Goal: Task Accomplishment & Management: Use online tool/utility

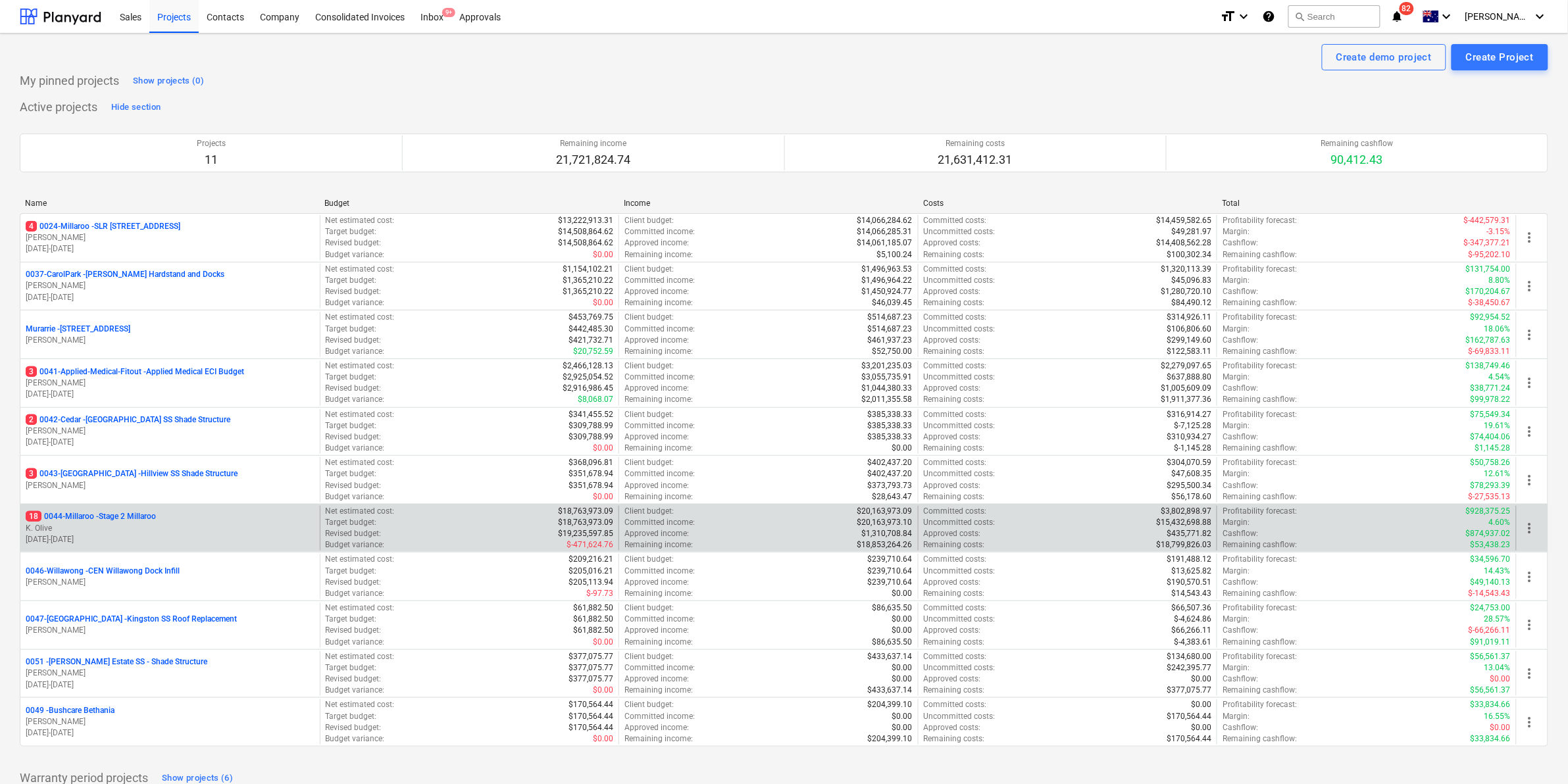
click at [84, 518] on p "18 0044-Millaroo - Stage 2 Millaroo" at bounding box center [91, 517] width 130 height 11
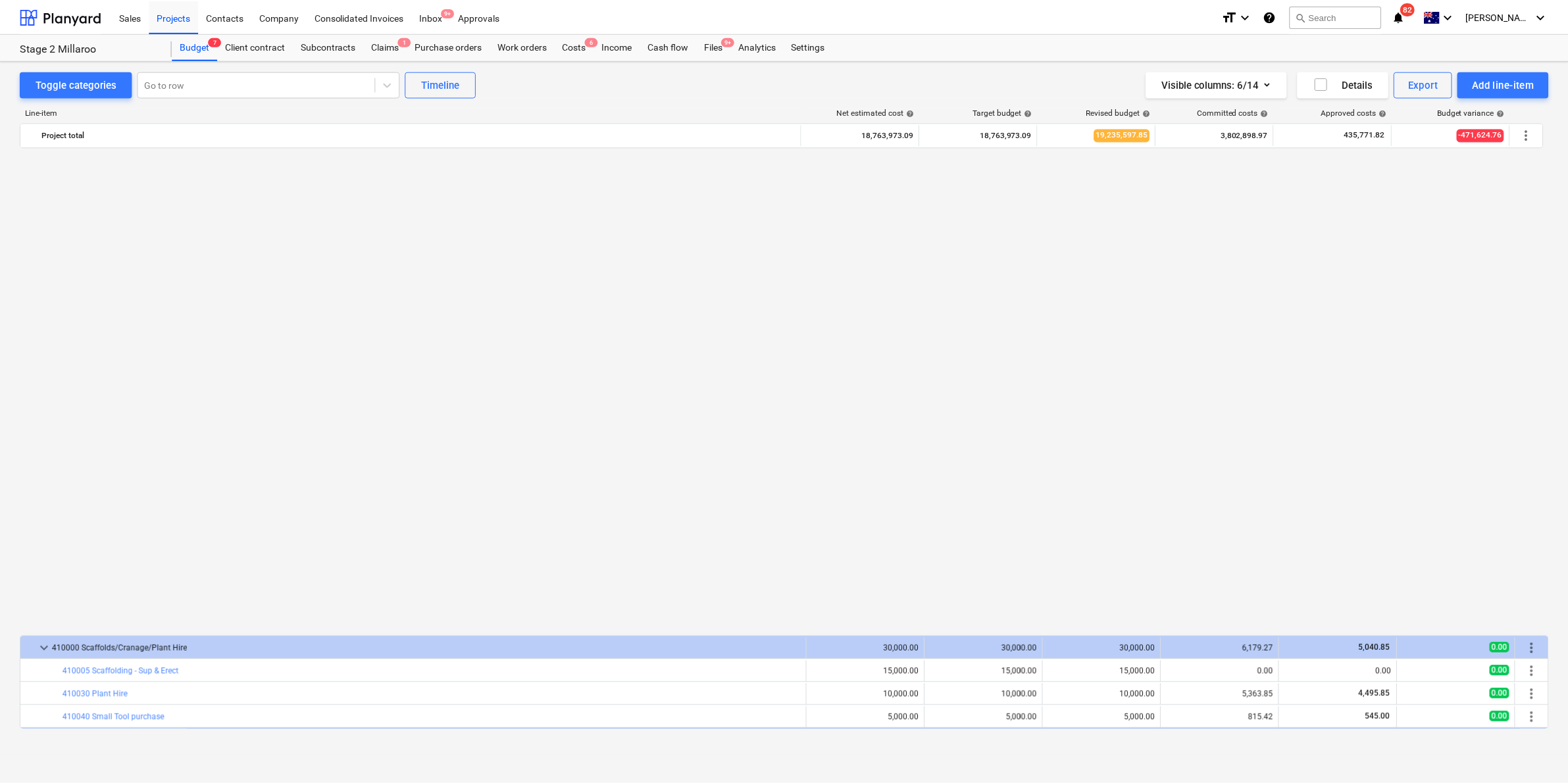
scroll to position [944, 0]
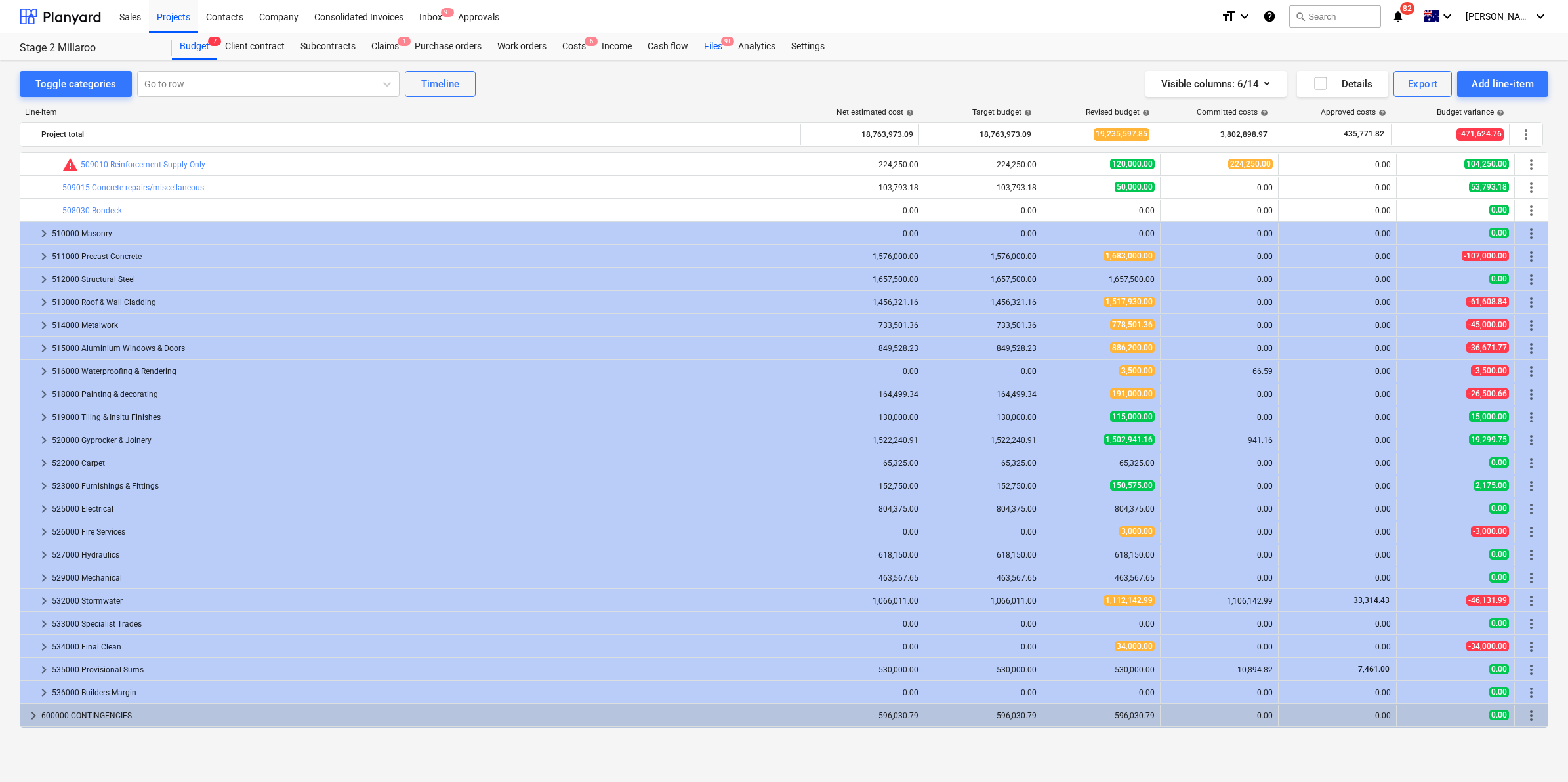
click at [714, 41] on div "Files 9+" at bounding box center [714, 46] width 34 height 26
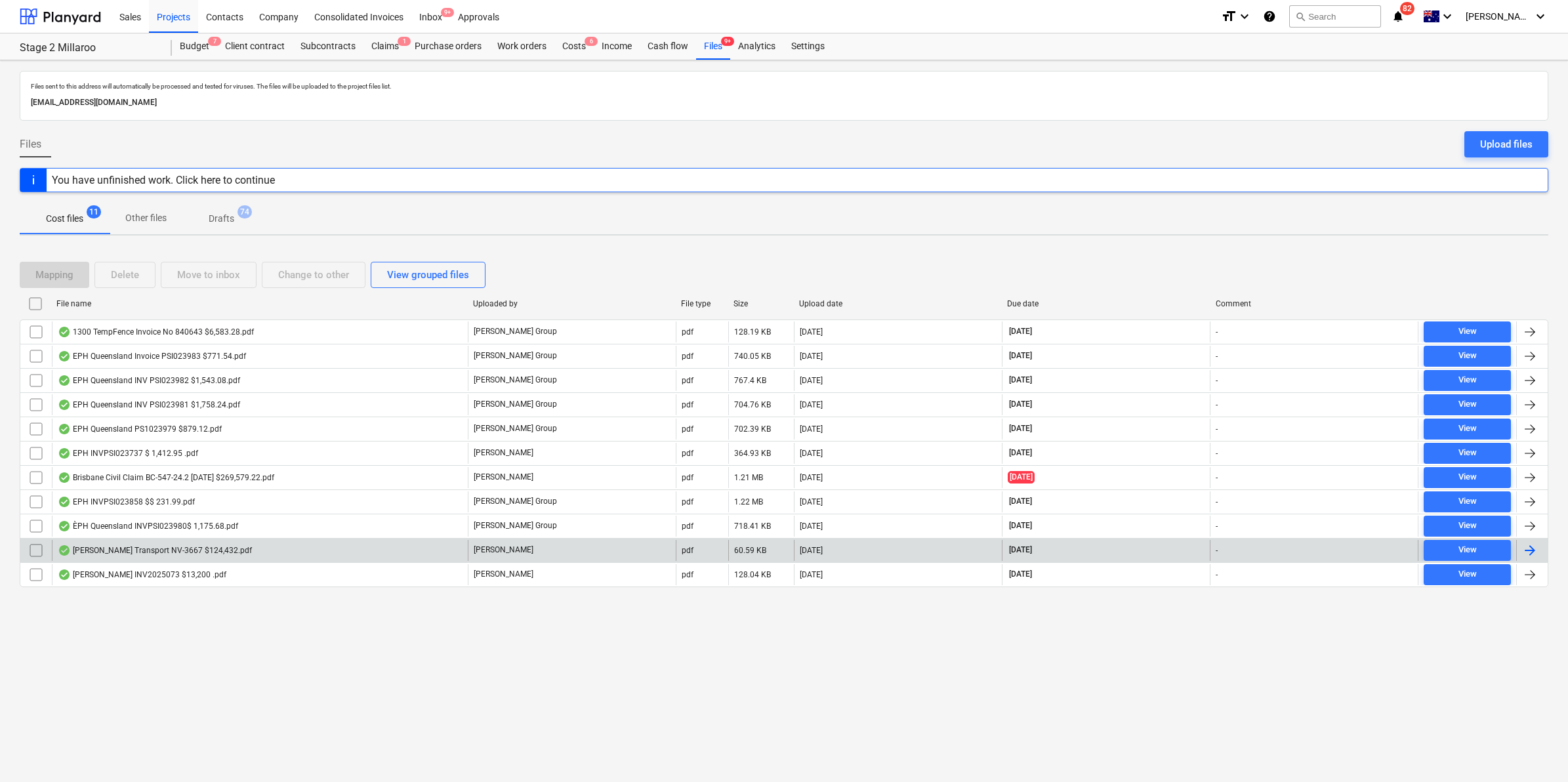
click at [151, 552] on div "[PERSON_NAME] Transport NV-3667 $124,432.pdf" at bounding box center [155, 550] width 194 height 10
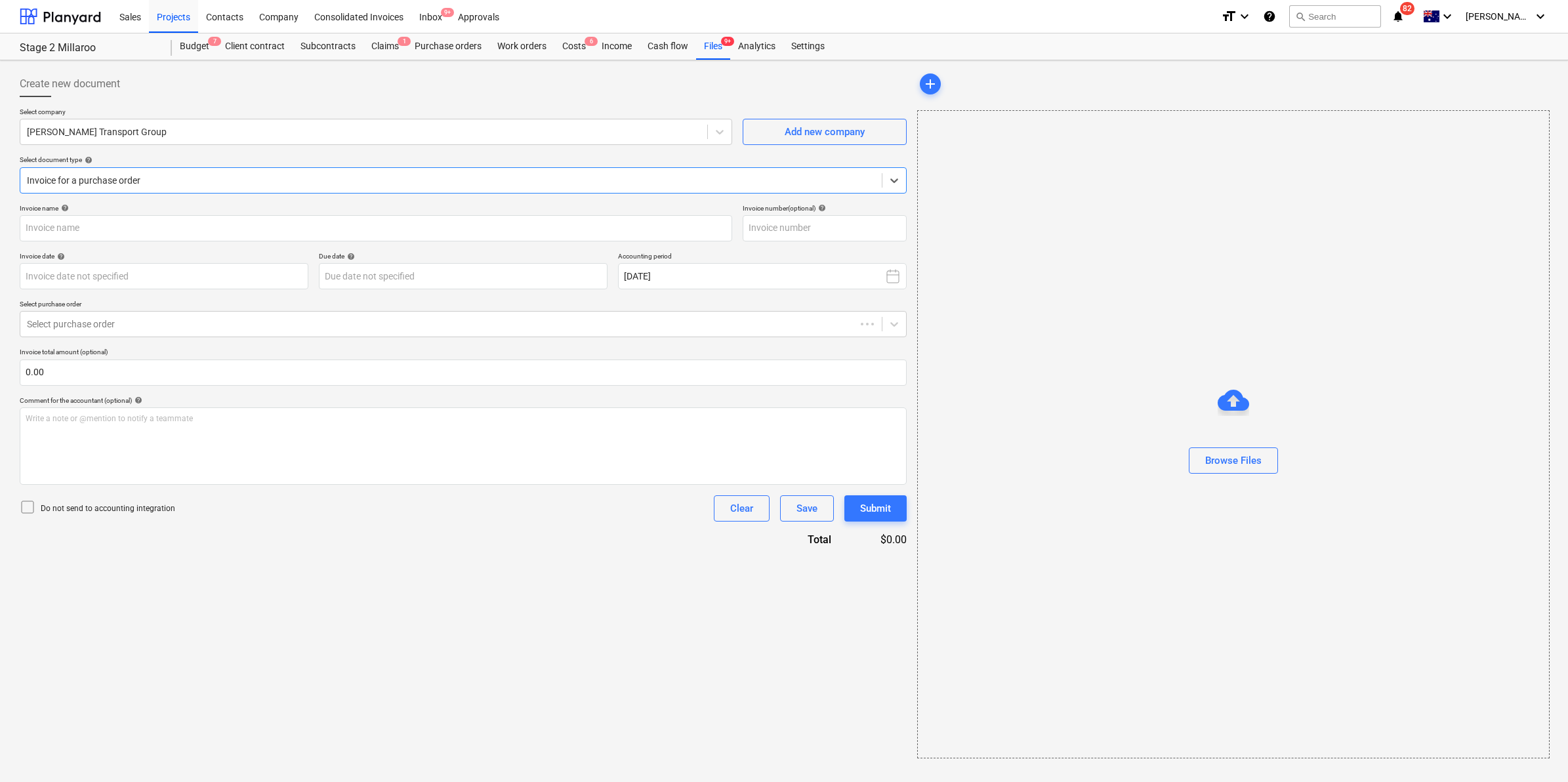
type input "INV-3667"
type input "[DATE]"
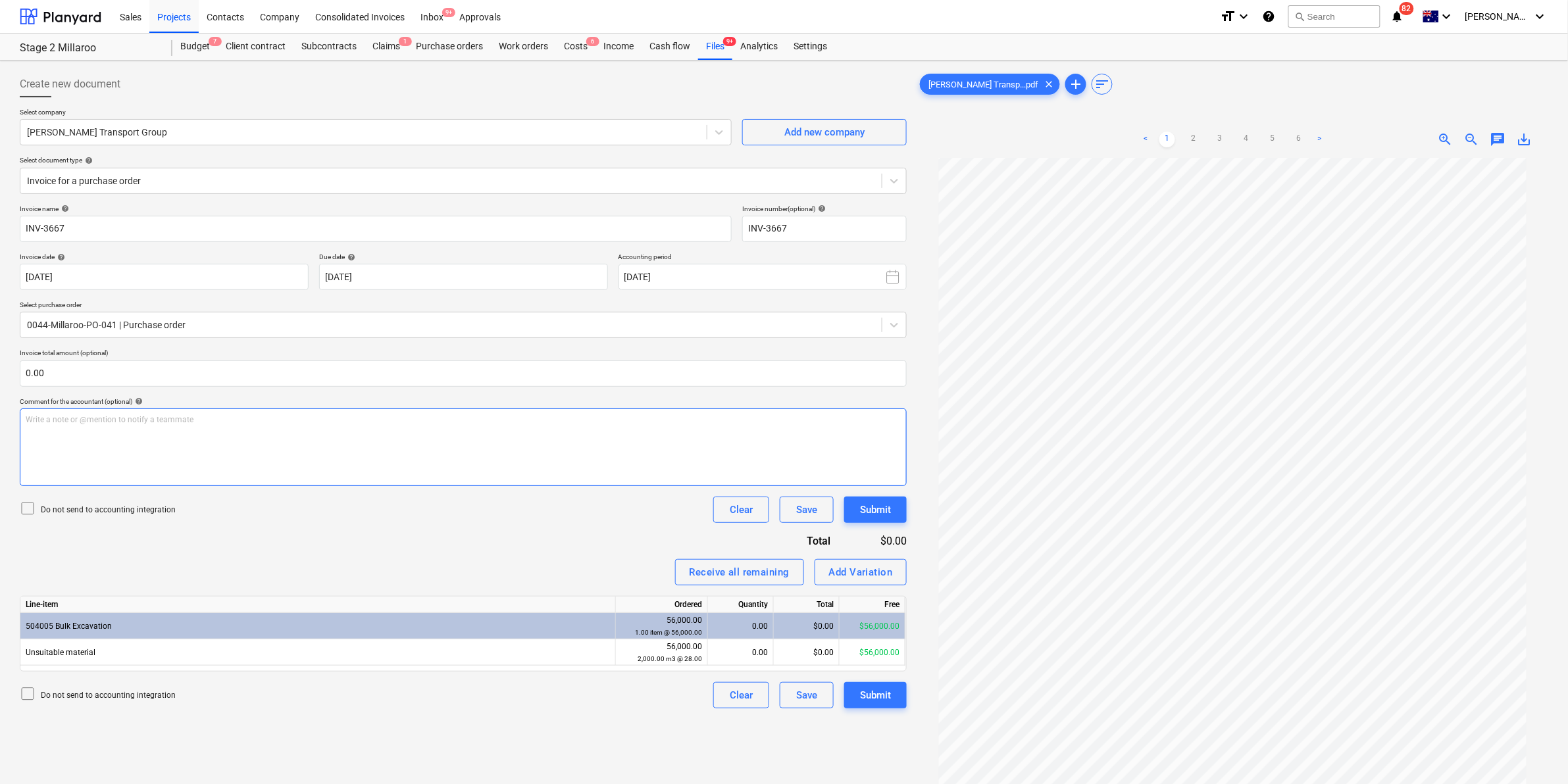
click at [251, 433] on div "Write a note or @mention to notify a teammate [PERSON_NAME]" at bounding box center [463, 447] width 887 height 78
drag, startPoint x: 47, startPoint y: 424, endPoint x: 0, endPoint y: 413, distance: 48.3
click at [2, 416] on div "Create new document Select company [PERSON_NAME] Transport Group Add new compan…" at bounding box center [784, 488] width 1568 height 855
click at [869, 512] on div "Submit" at bounding box center [876, 510] width 31 height 17
click at [594, 541] on div "Invoice name help INV-3667 Invoice number (optional) help INV-3667 Invoice date…" at bounding box center [463, 457] width 887 height 504
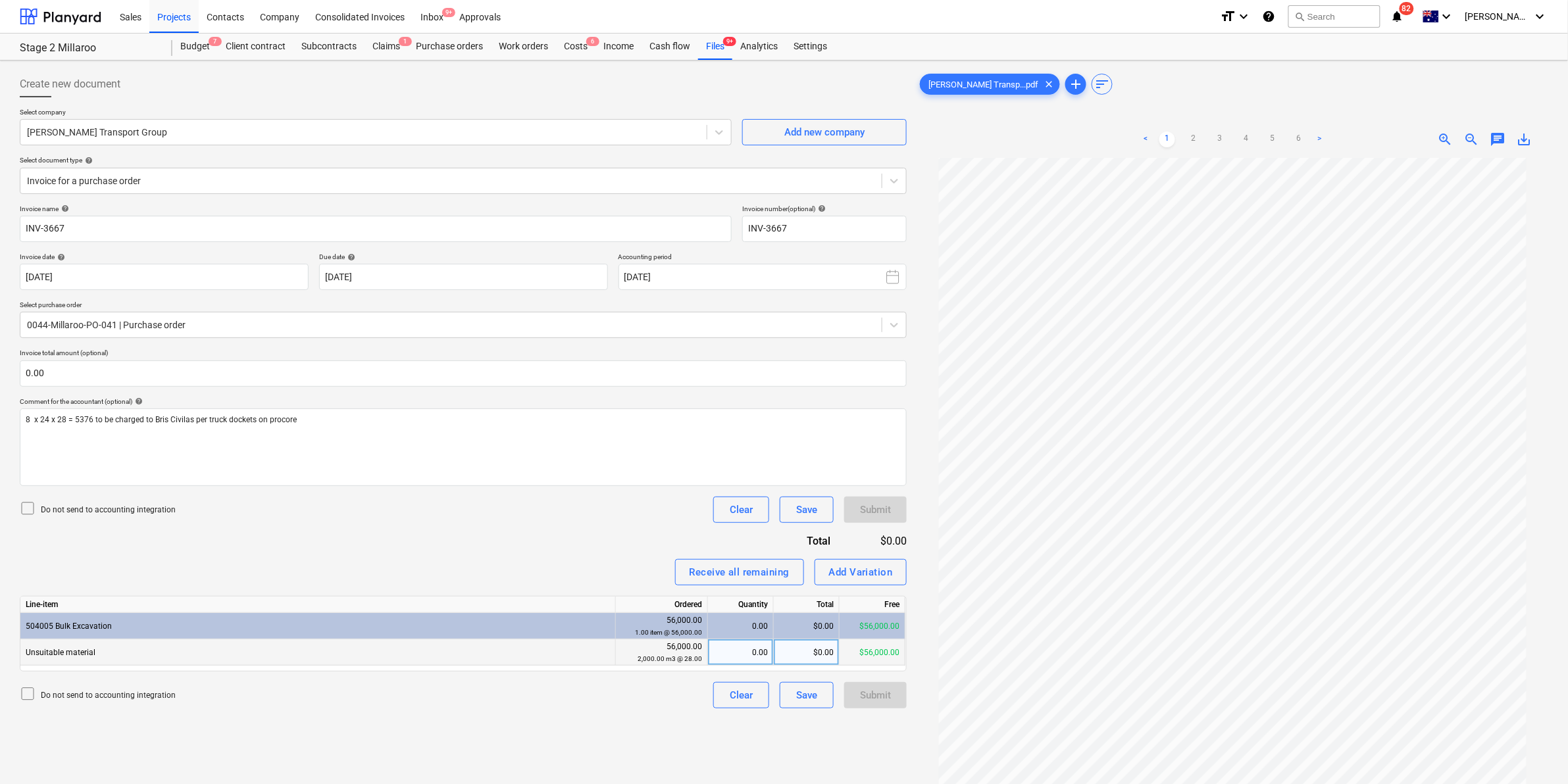
click at [742, 649] on div "0.00" at bounding box center [740, 652] width 55 height 27
click at [801, 659] on div "$0.00" at bounding box center [806, 652] width 66 height 27
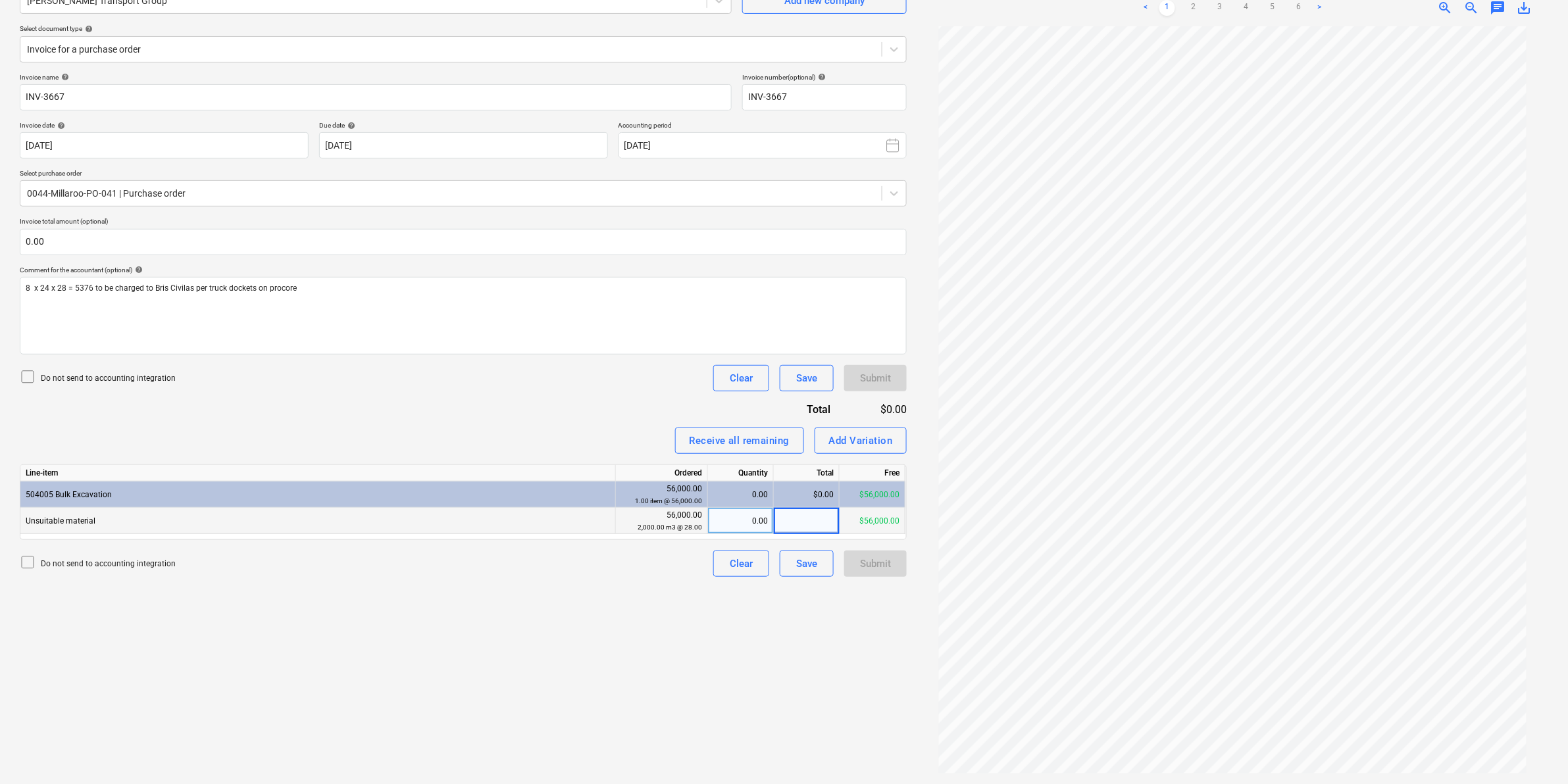
scroll to position [4, 0]
click at [1295, 8] on link "6" at bounding box center [1299, 8] width 15 height 15
click at [820, 518] on div "$0.00" at bounding box center [806, 521] width 66 height 27
type input "113120"
click at [874, 442] on div "Add Variation" at bounding box center [861, 441] width 63 height 17
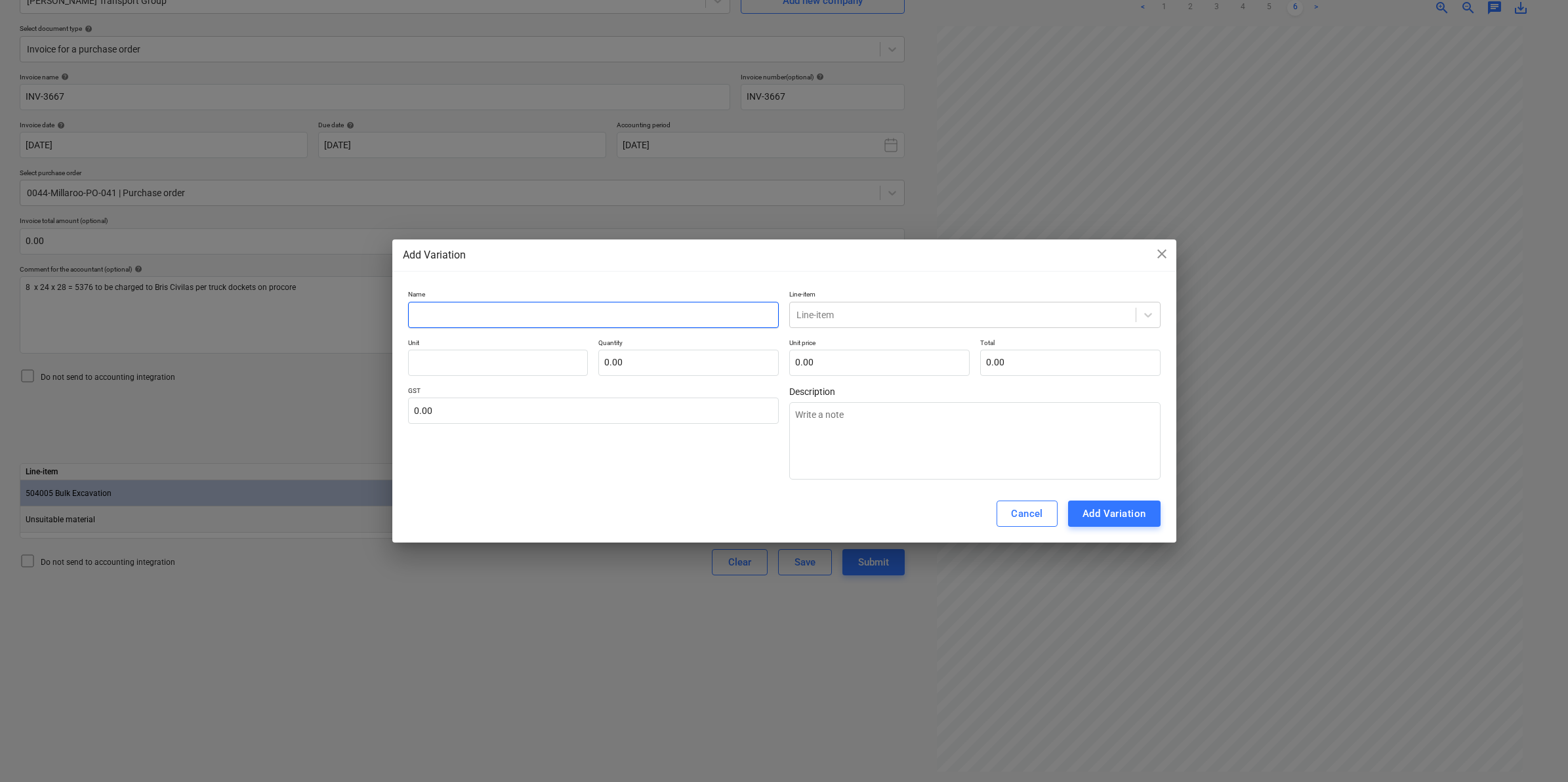
click at [575, 316] on input "text" at bounding box center [594, 315] width 372 height 26
type input "E"
type textarea "x"
type input "Ex"
type textarea "x"
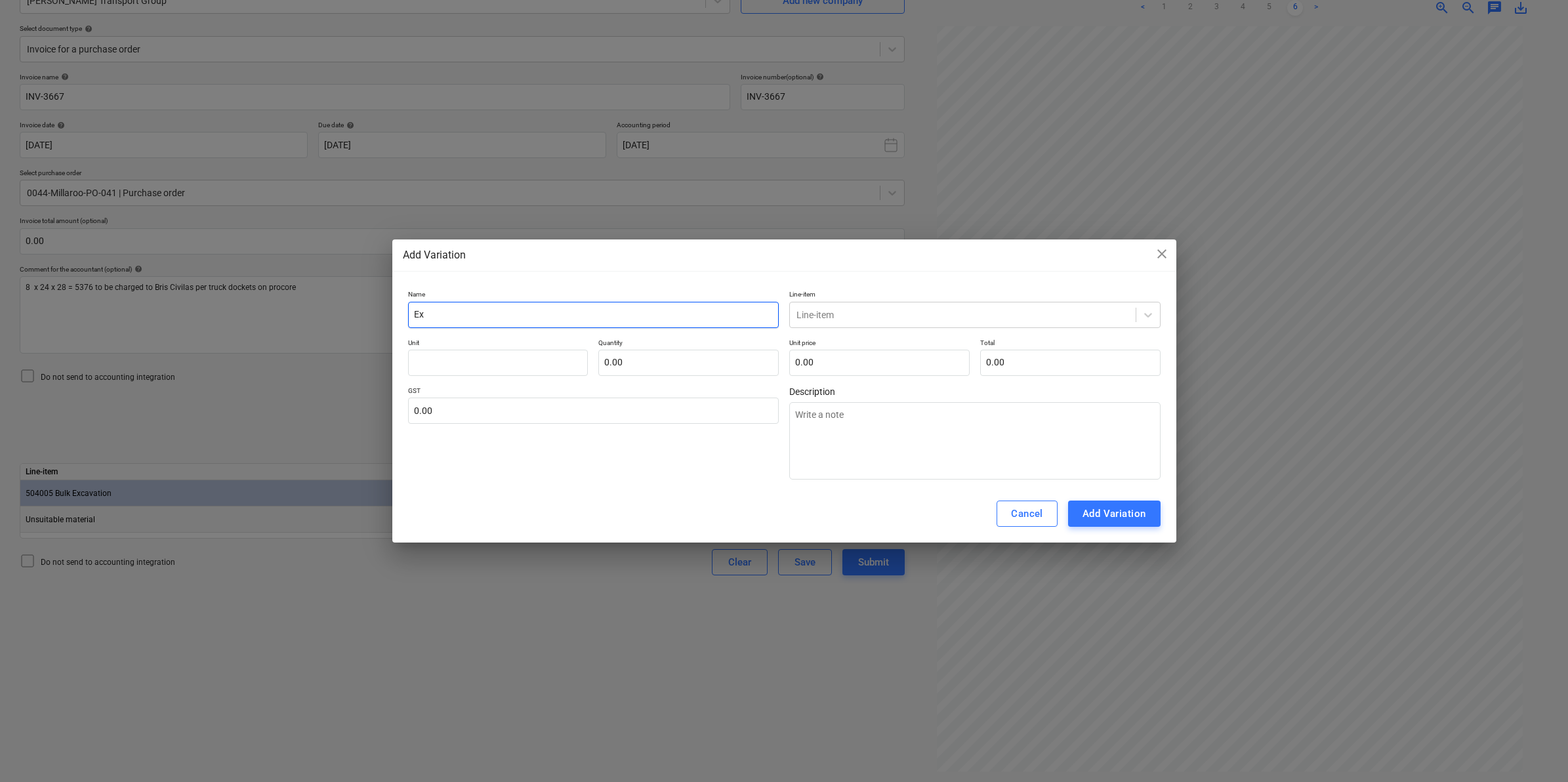
type input "Ext"
type textarea "x"
type input "Extr"
type textarea "x"
type input "Extra"
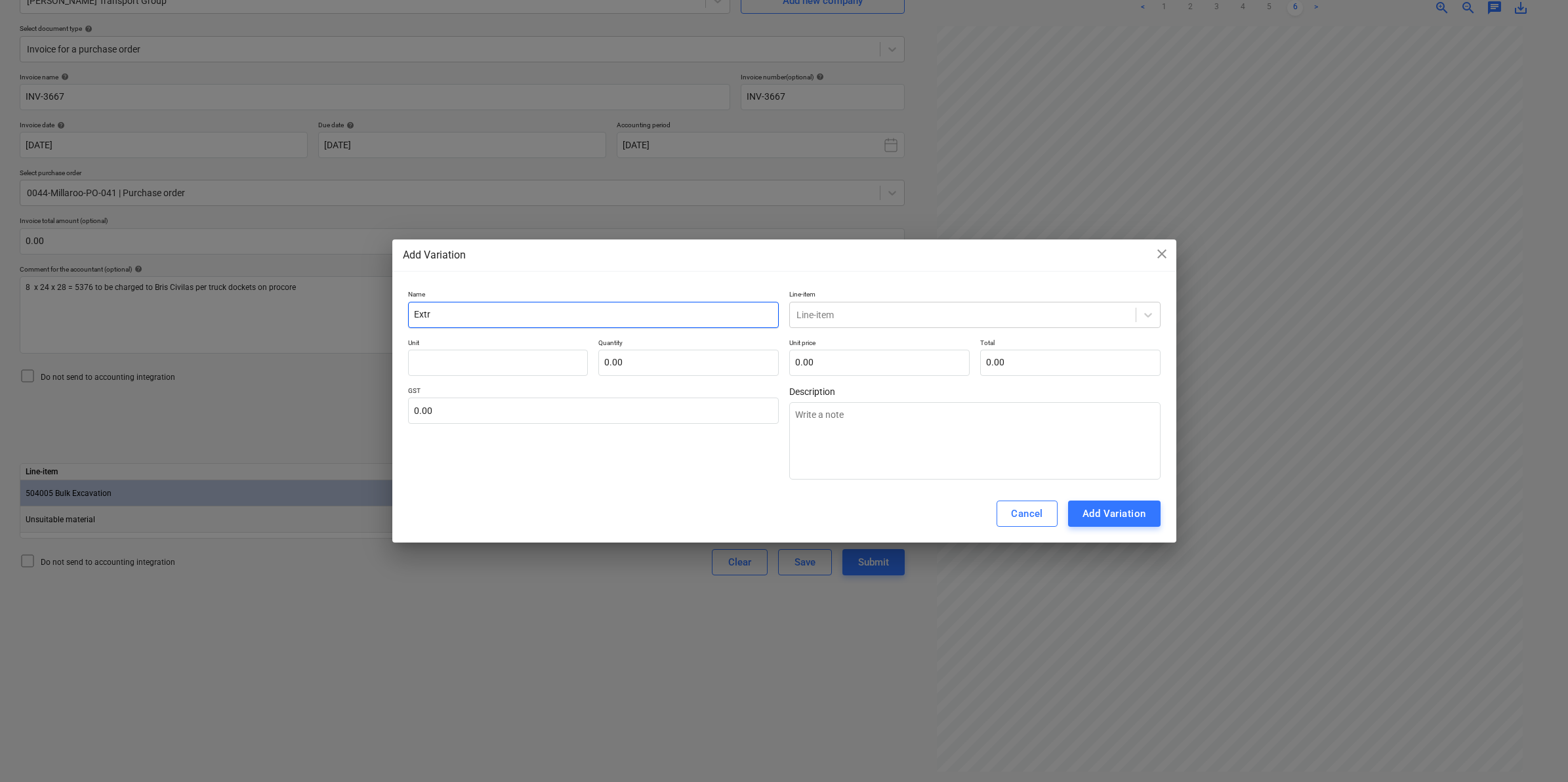
type textarea "x"
type input "Extra"
type textarea "x"
type input "Extra m"
type textarea "x"
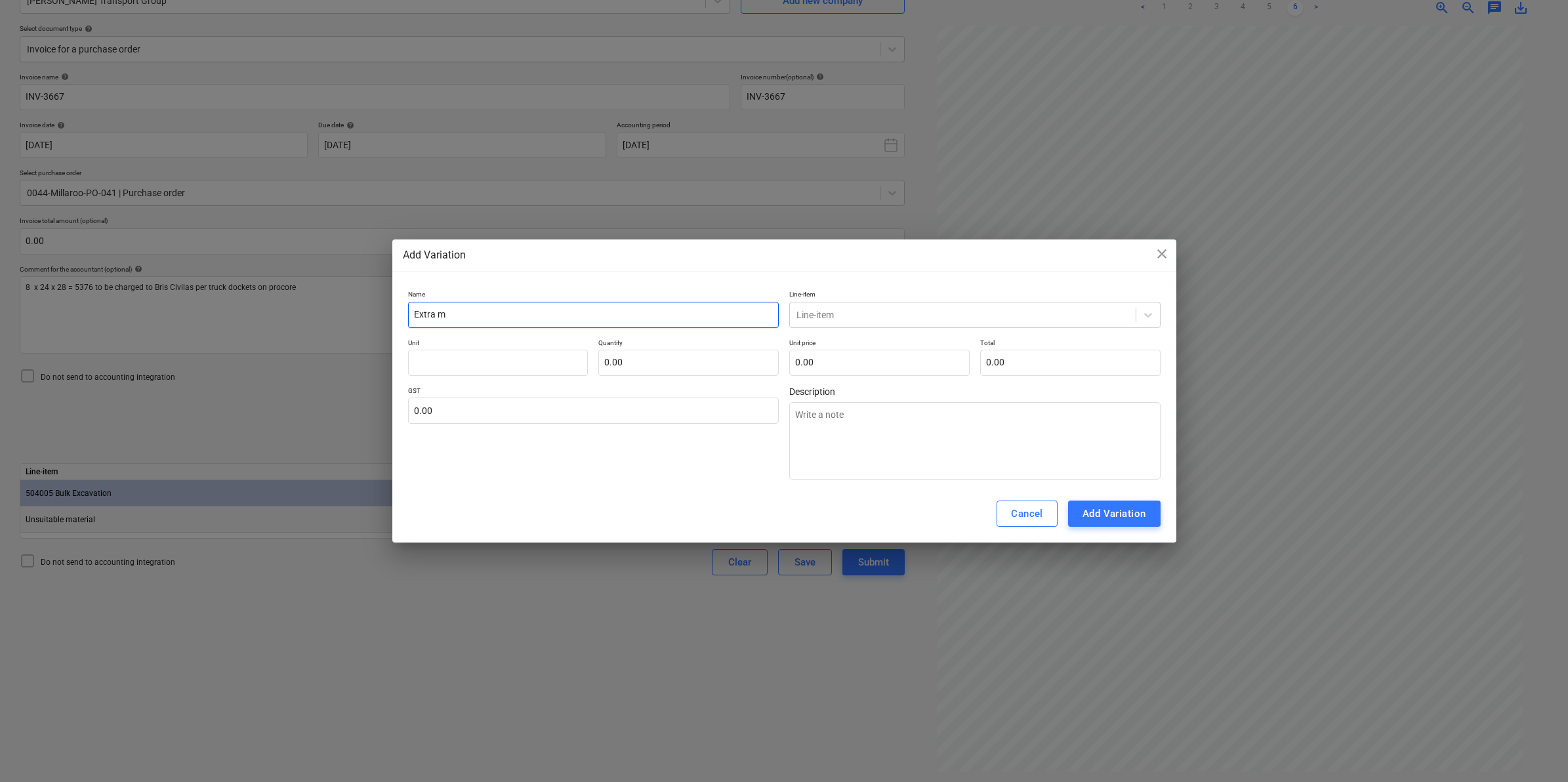
type input "Extra ma"
type textarea "x"
type input "Extra mat"
type textarea "x"
type input "Extra mate"
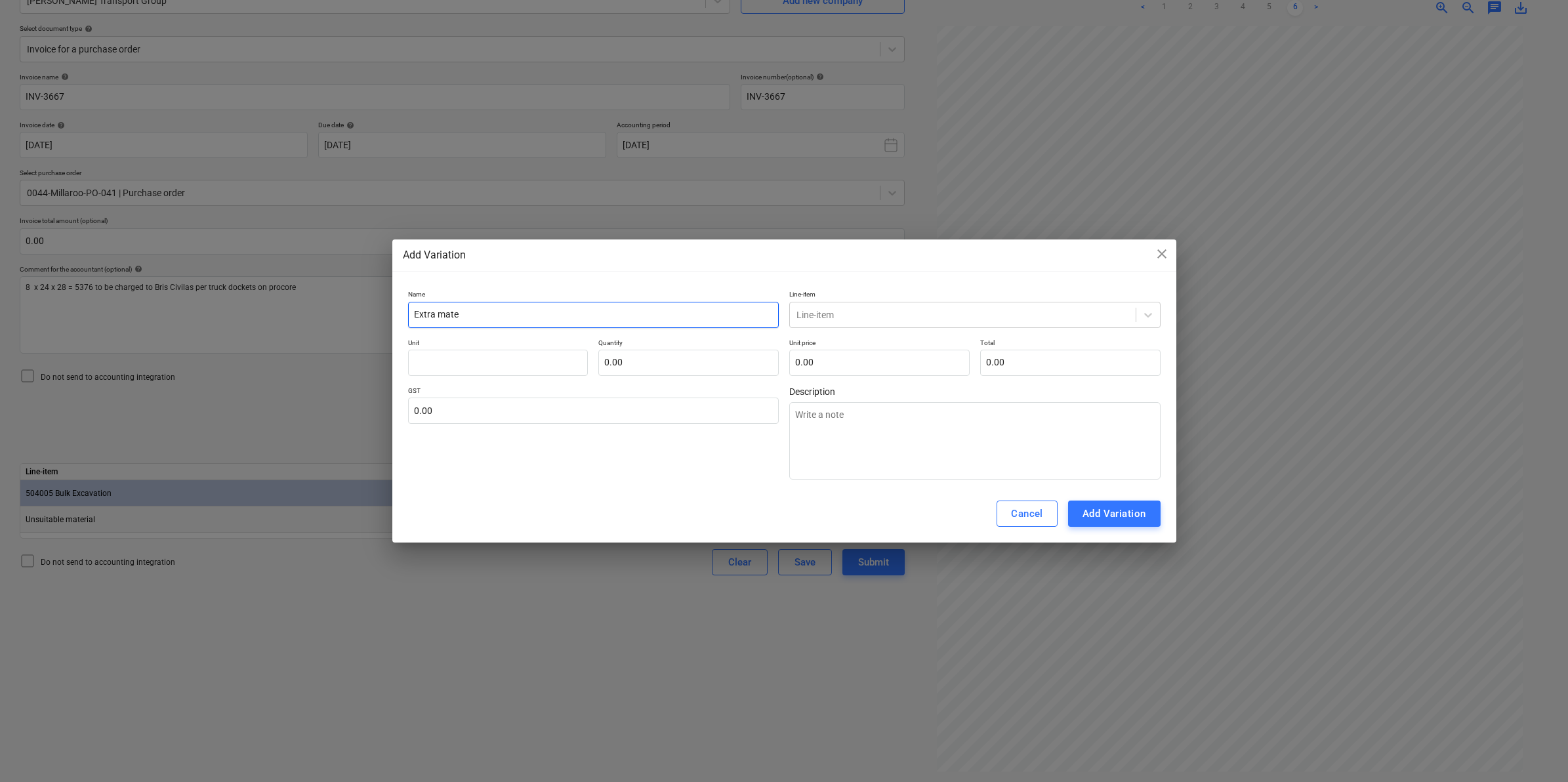
type textarea "x"
type input "Extra mater"
type textarea "x"
type input "Extra materi"
type textarea "x"
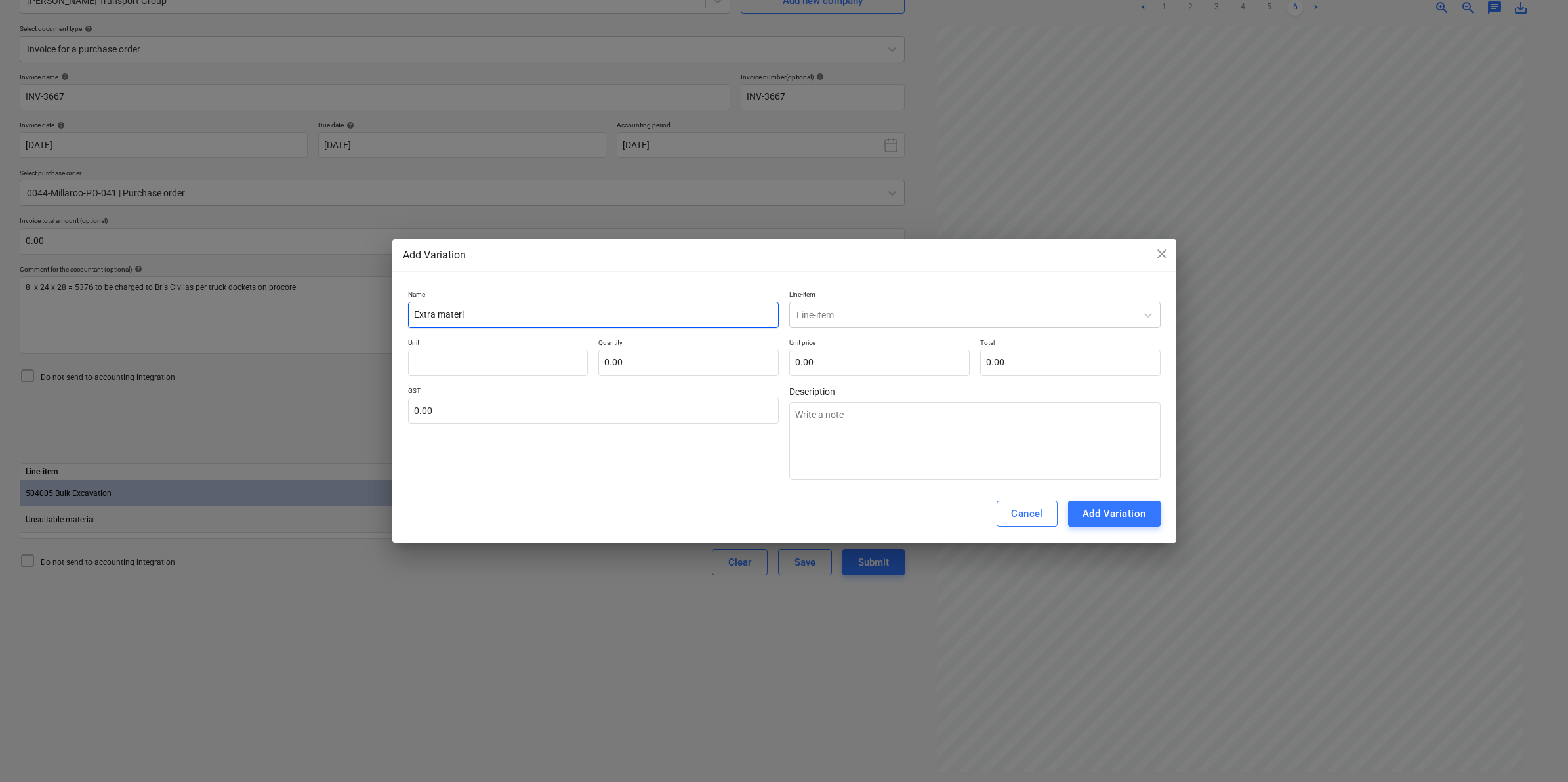
type input "Extra materia"
type textarea "x"
type input "Extra material"
type textarea "x"
type input "Extra material"
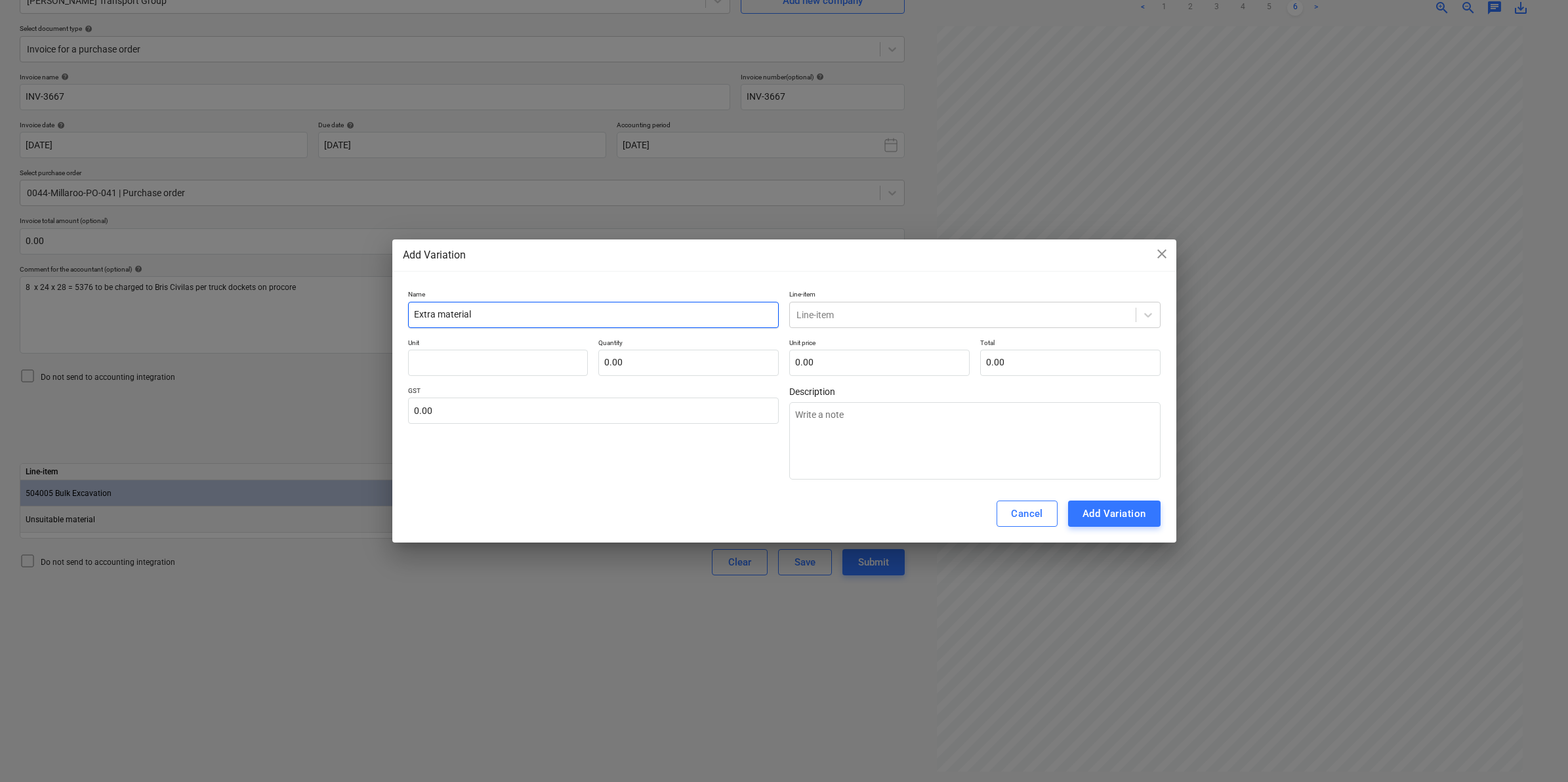
type textarea "x"
type input "Extra material"
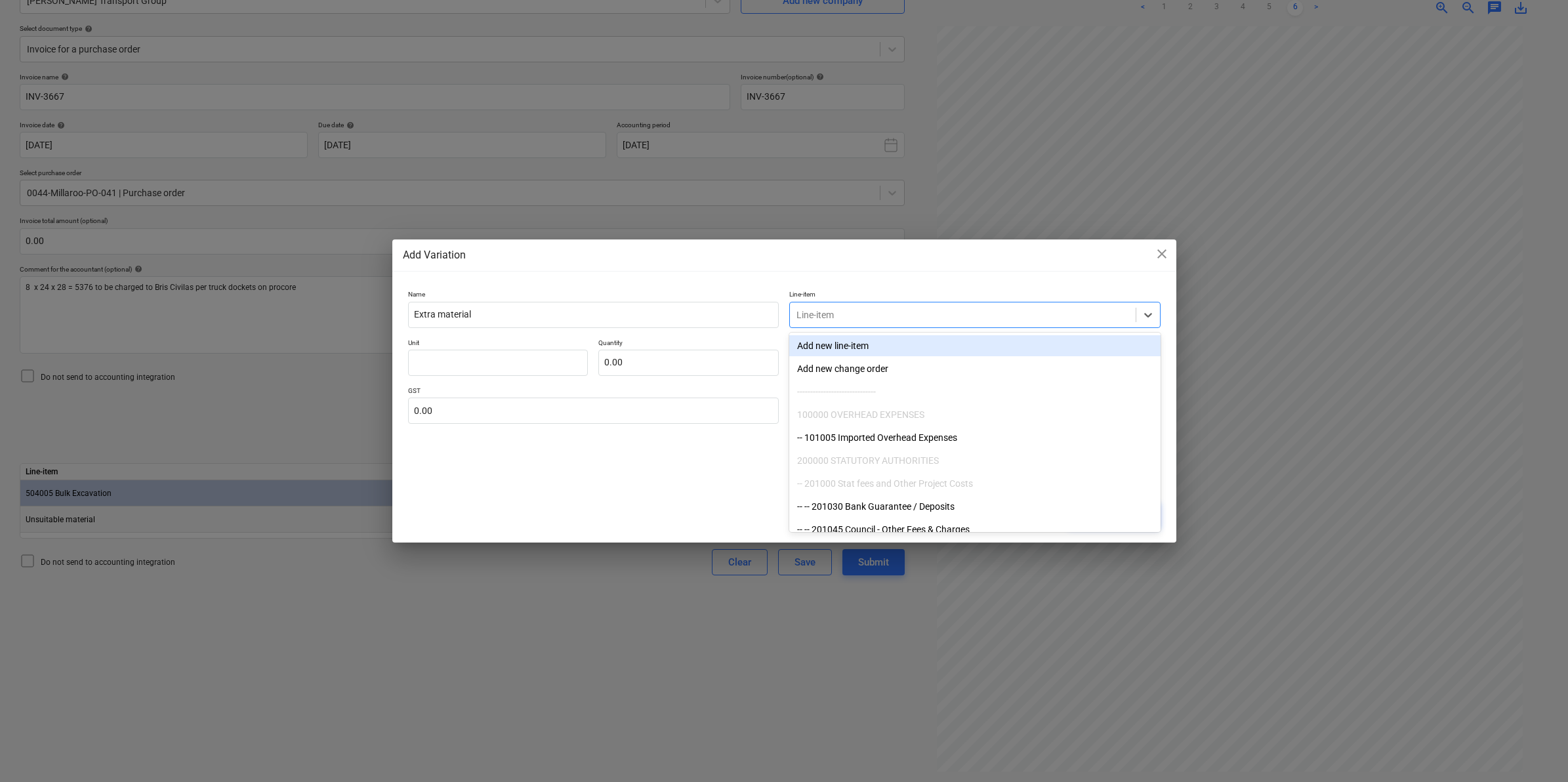
click at [890, 313] on div at bounding box center [962, 315] width 332 height 13
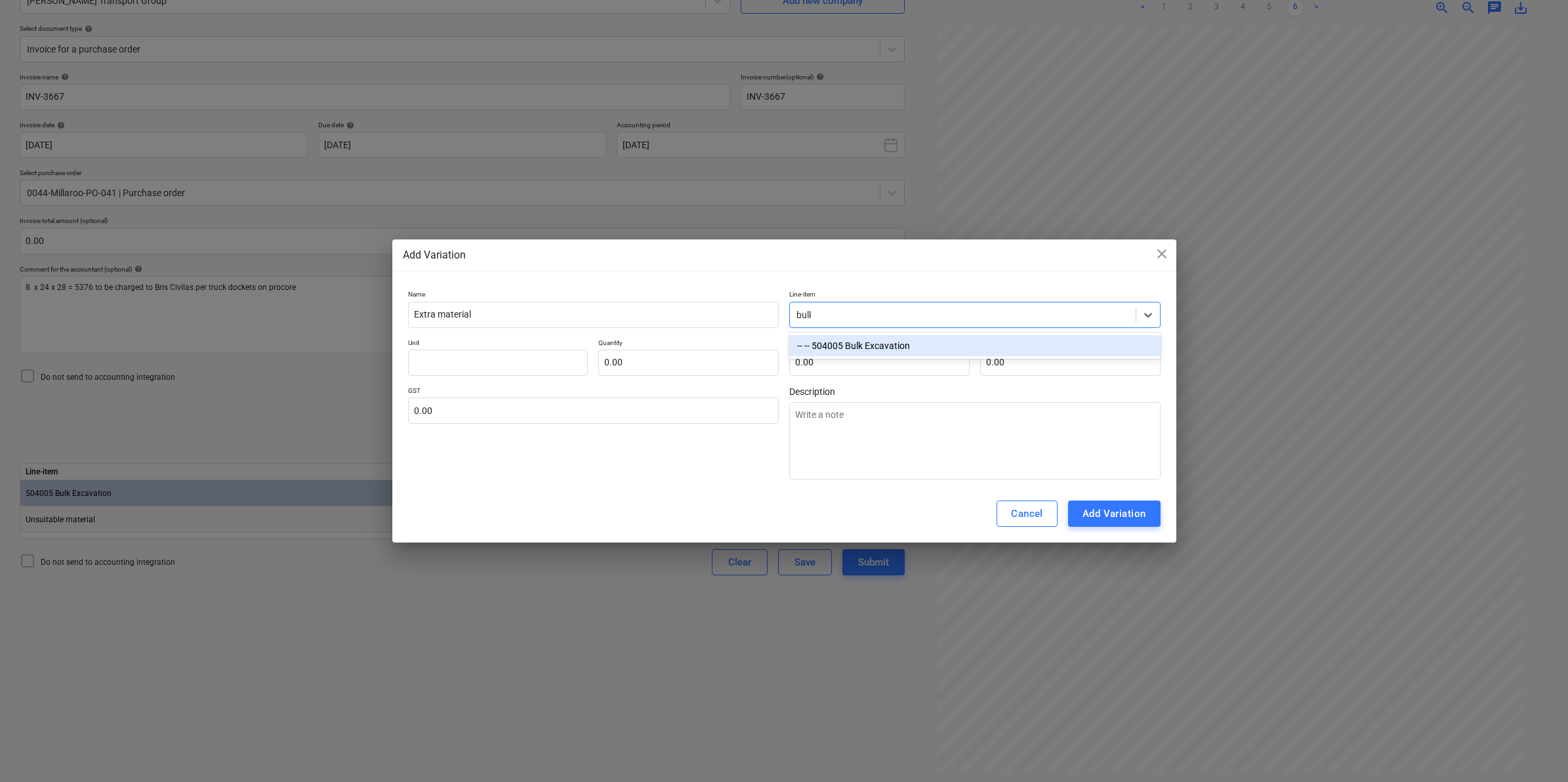
type input "bulk"
type textarea "x"
click at [484, 356] on input "text" at bounding box center [498, 362] width 180 height 26
drag, startPoint x: 796, startPoint y: 248, endPoint x: 790, endPoint y: 294, distance: 46.4
click at [790, 294] on div "Add Variation close Name Extra material Line-item -- -- 504005 Bulk Excavation …" at bounding box center [784, 391] width 784 height 303
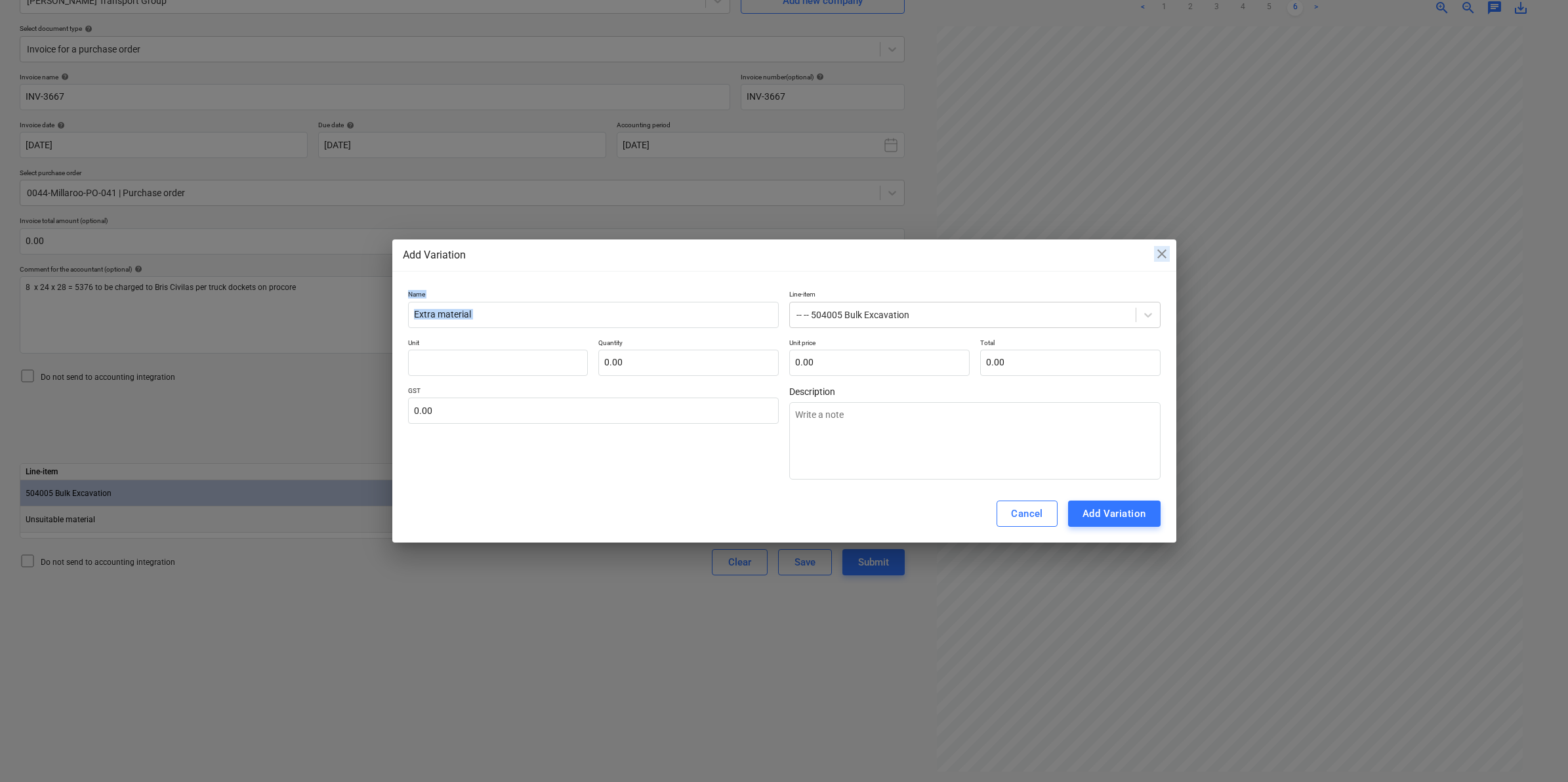
drag, startPoint x: 790, startPoint y: 294, endPoint x: 621, endPoint y: 244, distance: 176.2
click at [621, 244] on div "Add Variation close Name Extra material Line-item -- -- 504005 Bulk Excavation …" at bounding box center [784, 391] width 784 height 303
click at [471, 356] on input "text" at bounding box center [498, 362] width 180 height 26
type input "c"
type textarea "x"
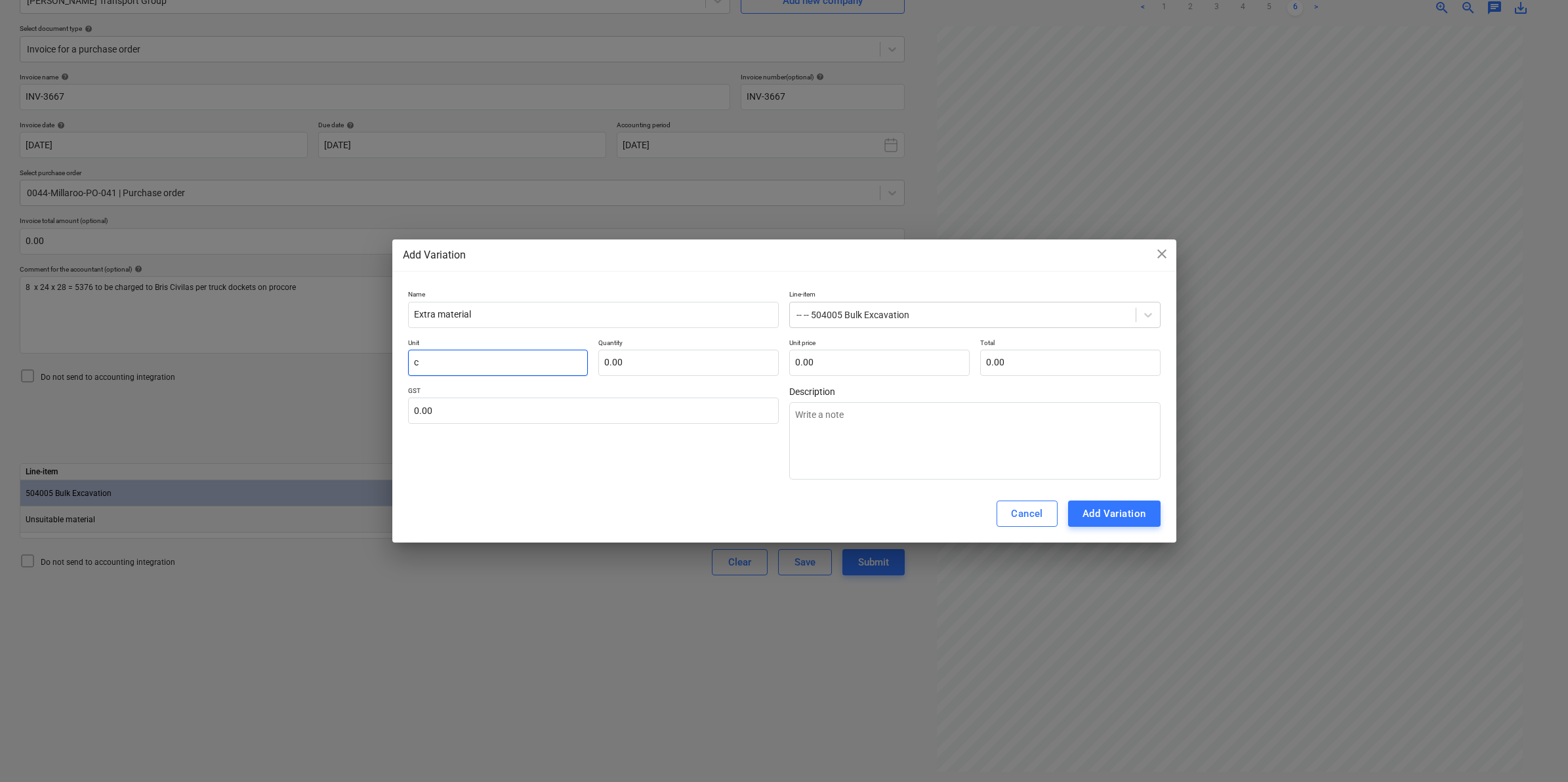
type input "cu"
type textarea "x"
type input "cub"
type textarea "x"
type input "cube"
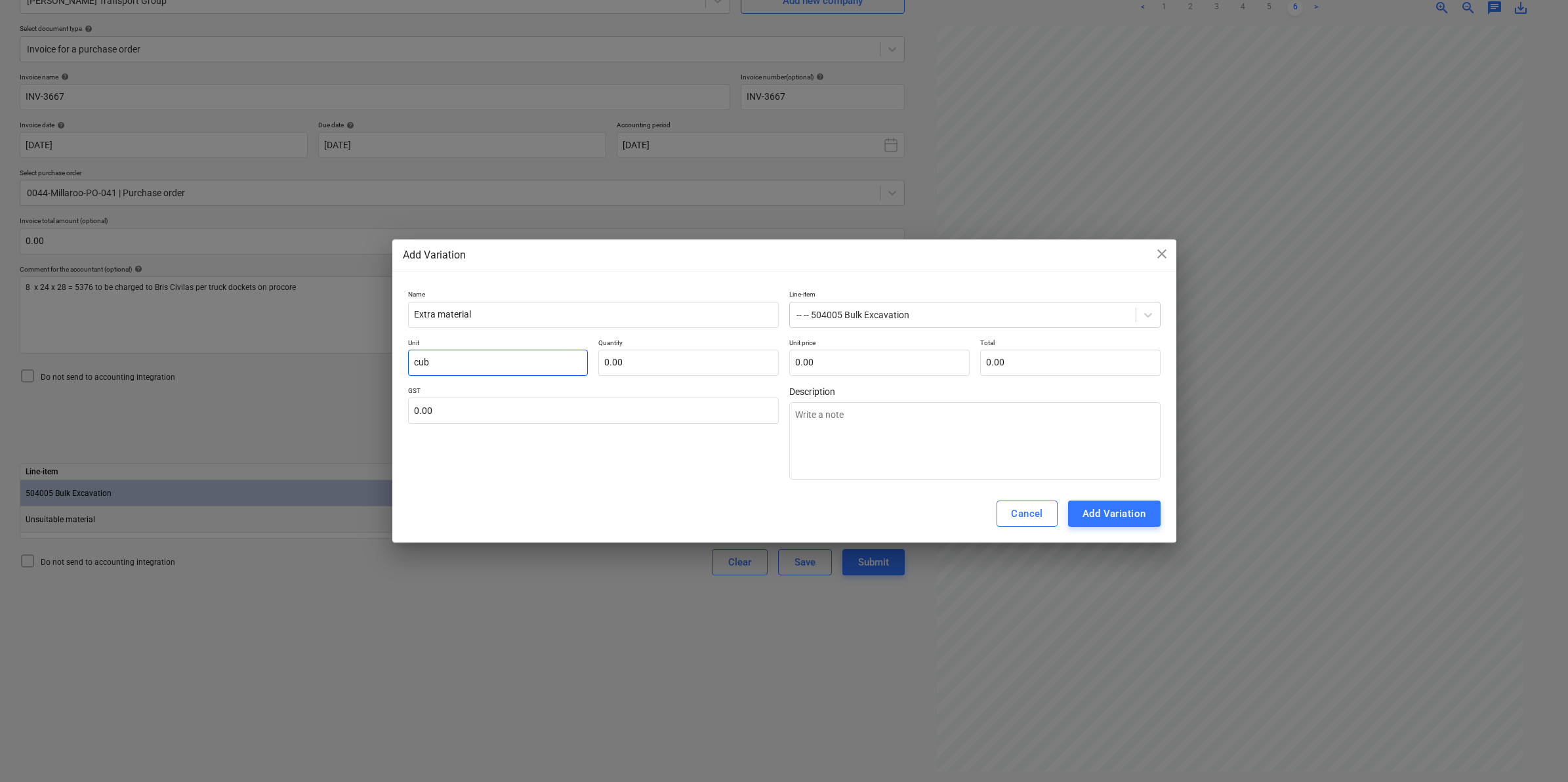
type textarea "x"
type input "cube"
click at [656, 362] on input "text" at bounding box center [688, 362] width 180 height 26
type input "2"
type textarea "x"
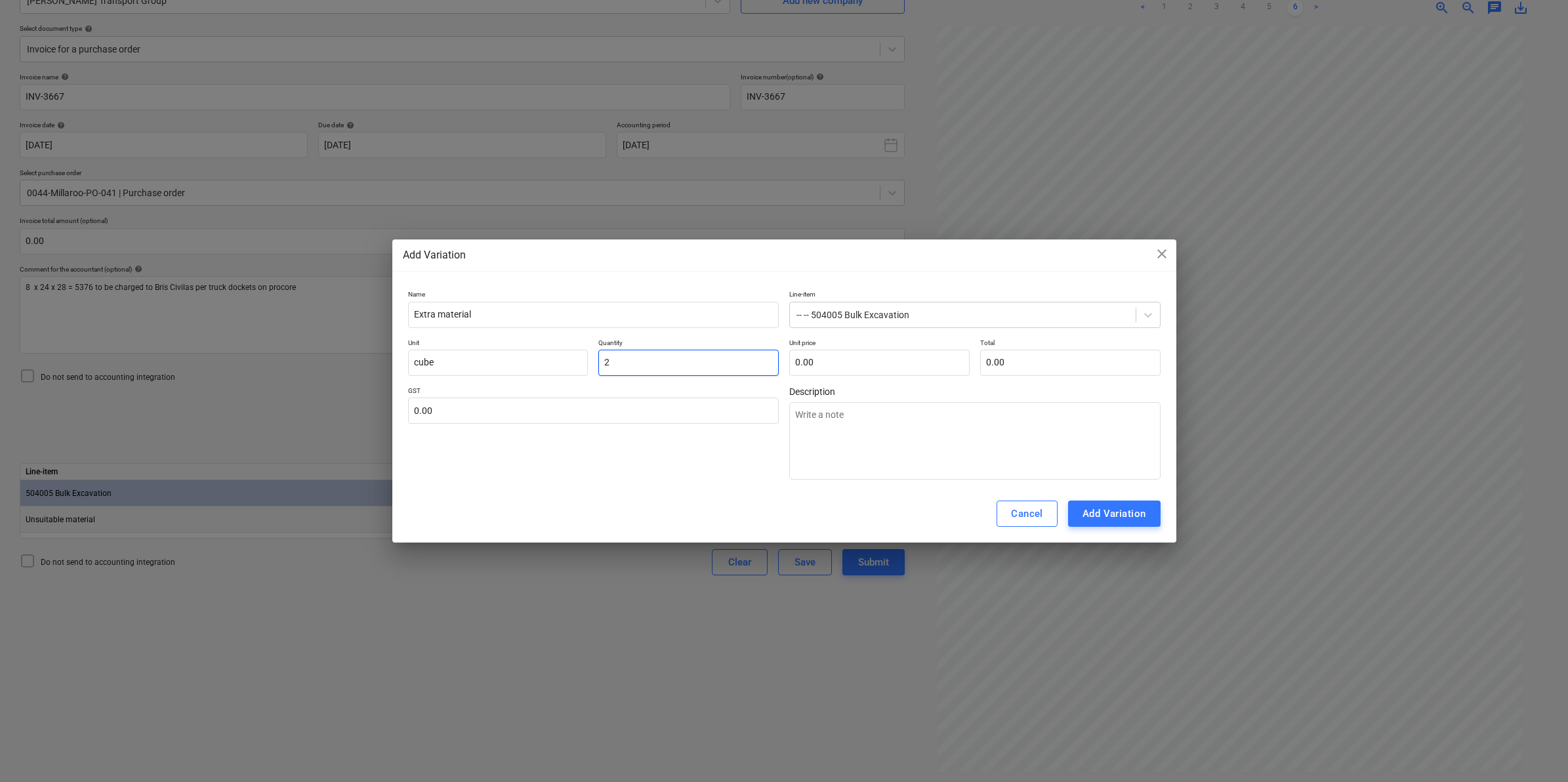
type input "20"
type textarea "x"
type input "204"
type textarea "x"
type input "2040"
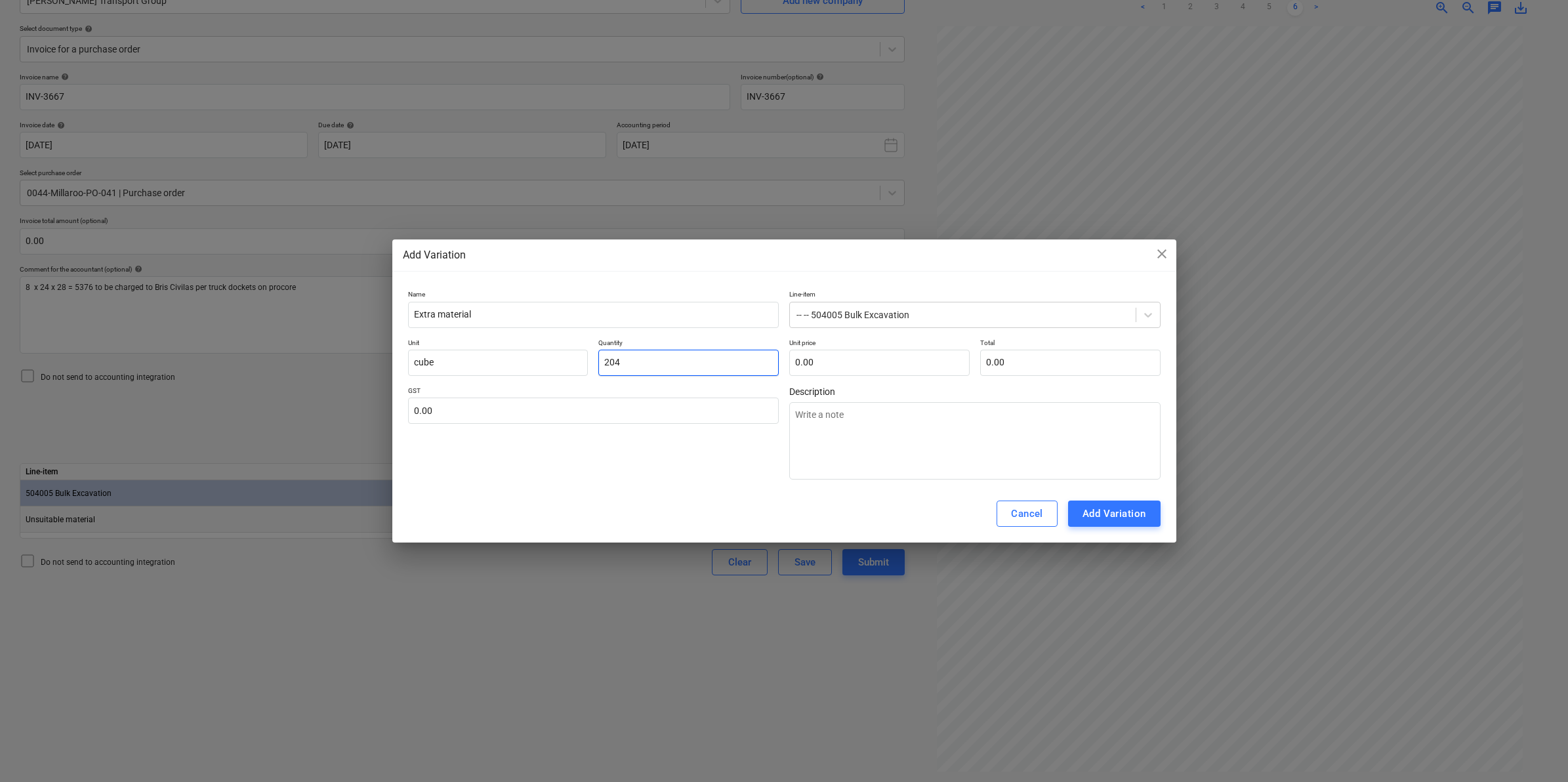
type textarea "x"
type input "2,040.00"
click at [854, 359] on input "text" at bounding box center [879, 362] width 180 height 26
type input "0.00"
click at [1073, 369] on input "text" at bounding box center [1070, 362] width 180 height 26
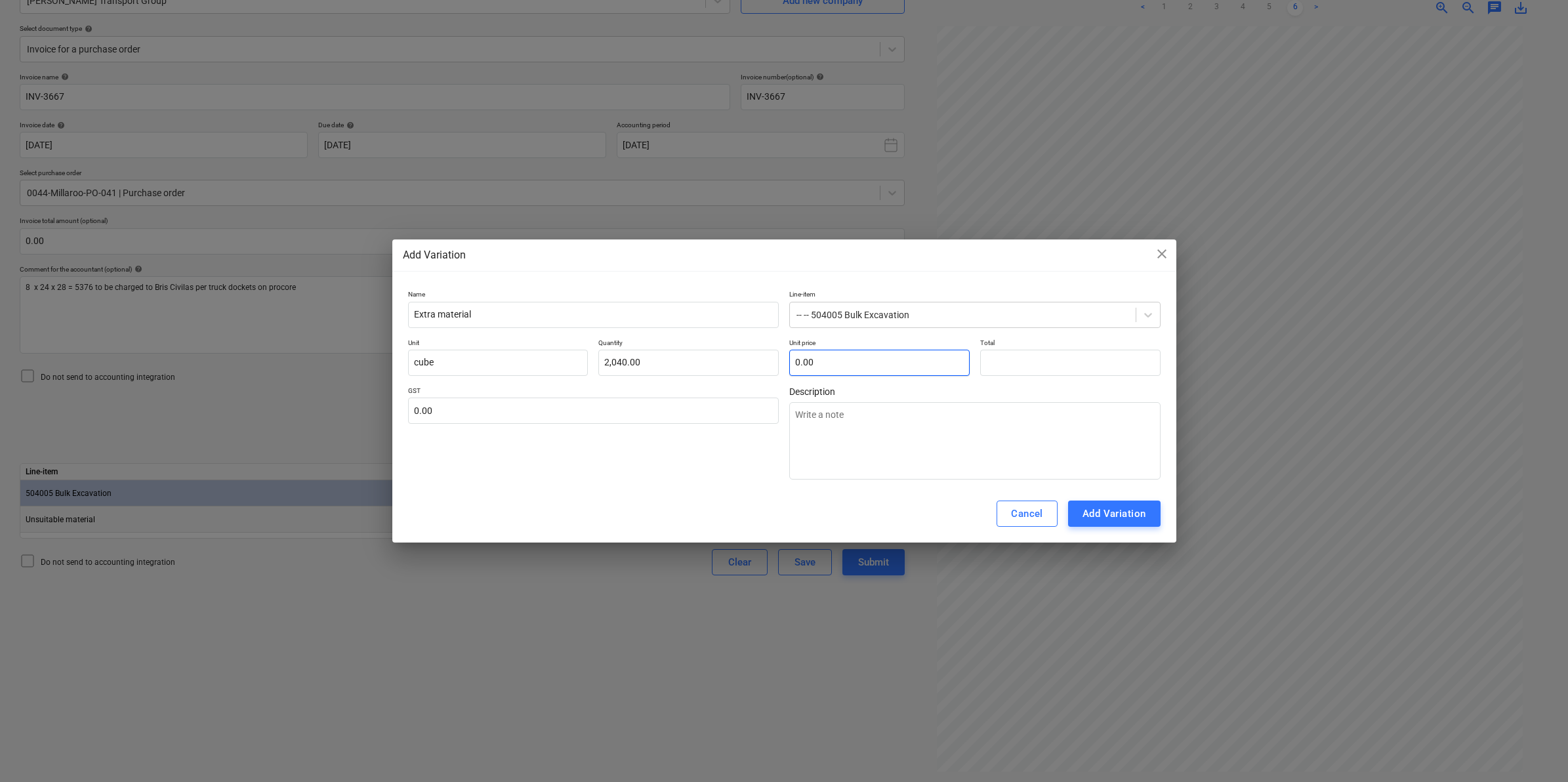
type input "0.00"
click at [933, 350] on input "text" at bounding box center [879, 362] width 180 height 26
type input "8"
type textarea "x"
type input "16,320.00"
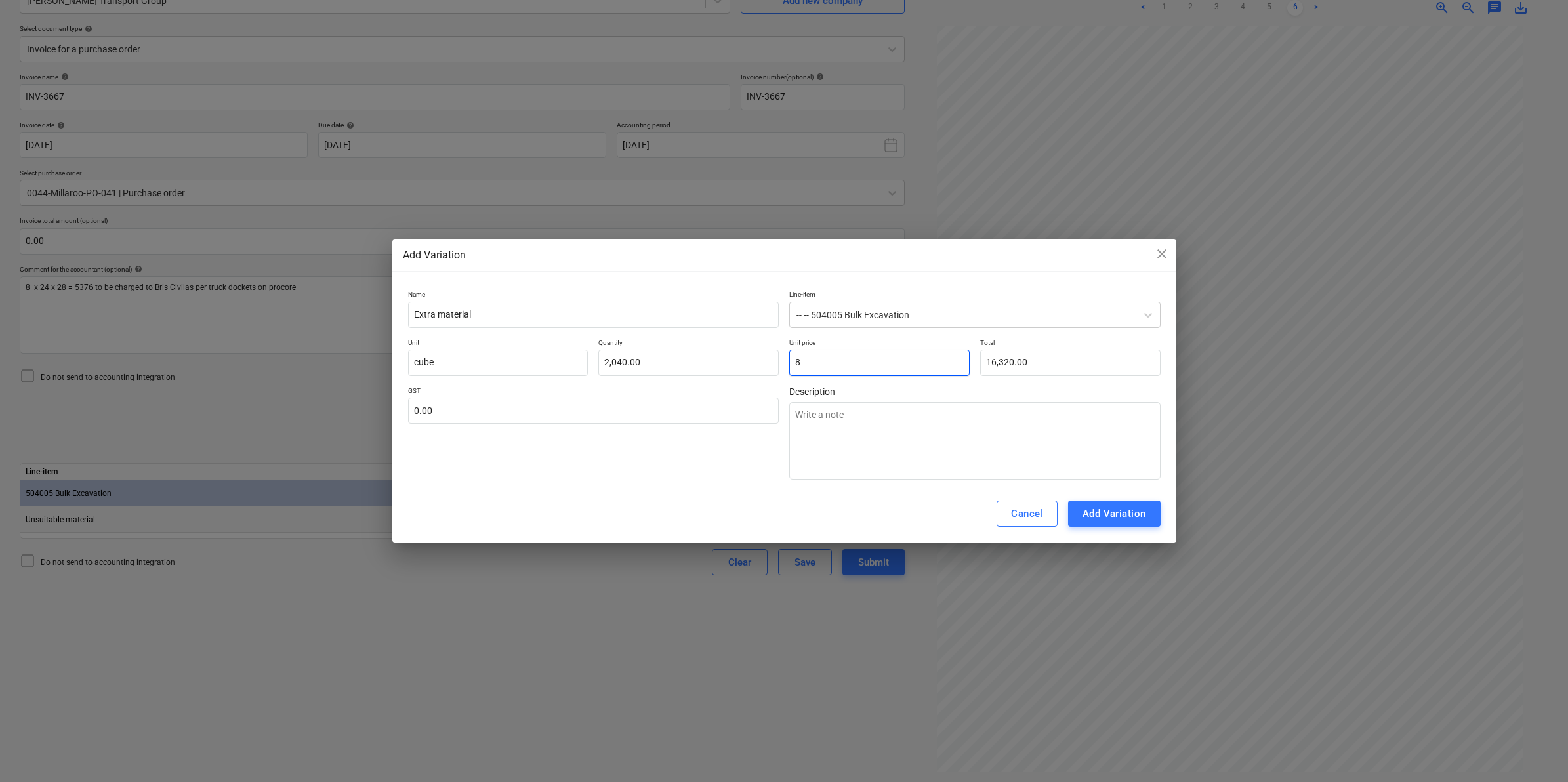
type input "82"
type textarea "x"
type input "167,280.00"
type input "8"
type textarea "x"
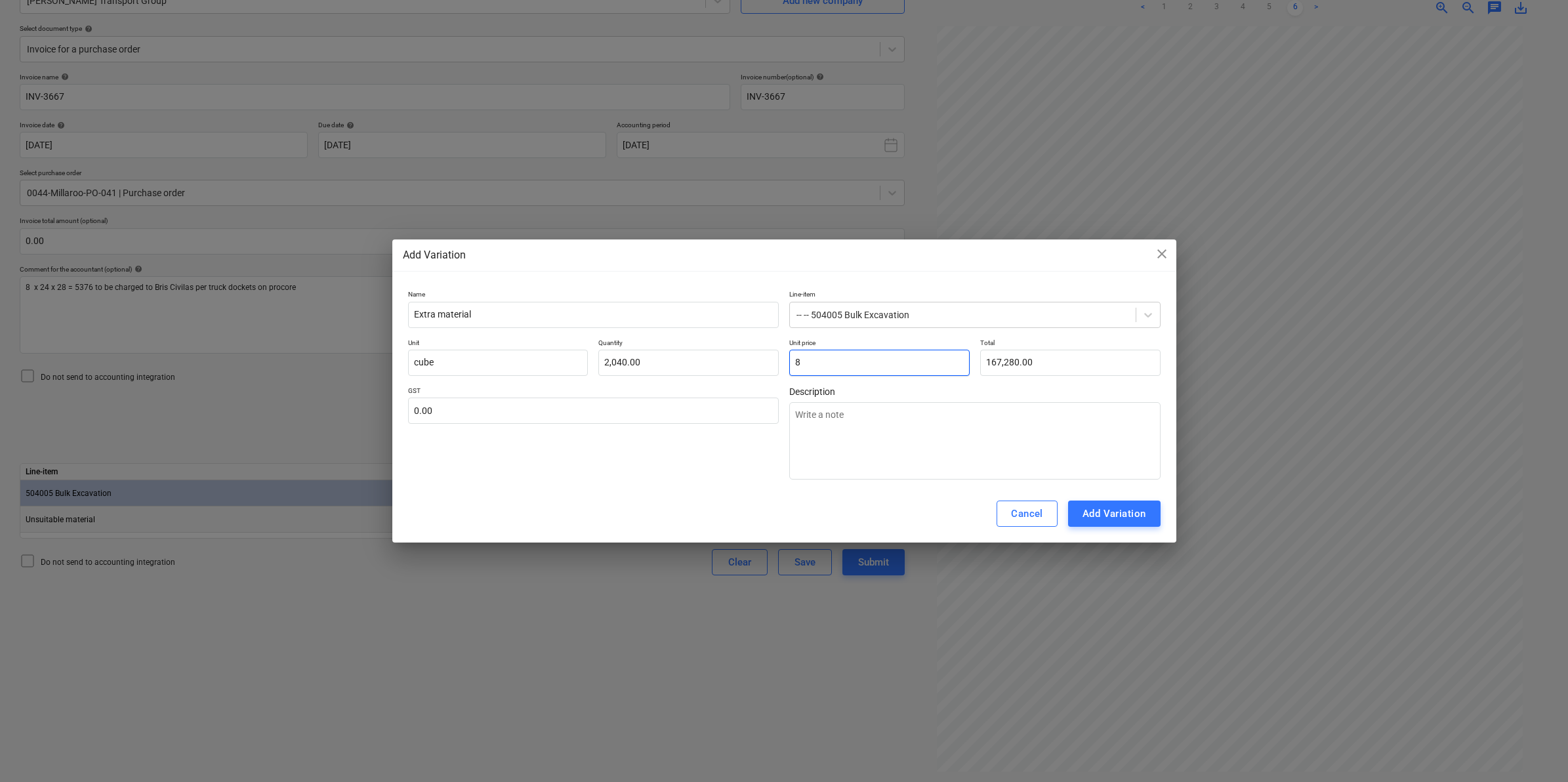
type input "16,320.00"
type textarea "x"
type input "0.00"
type input "2"
type textarea "x"
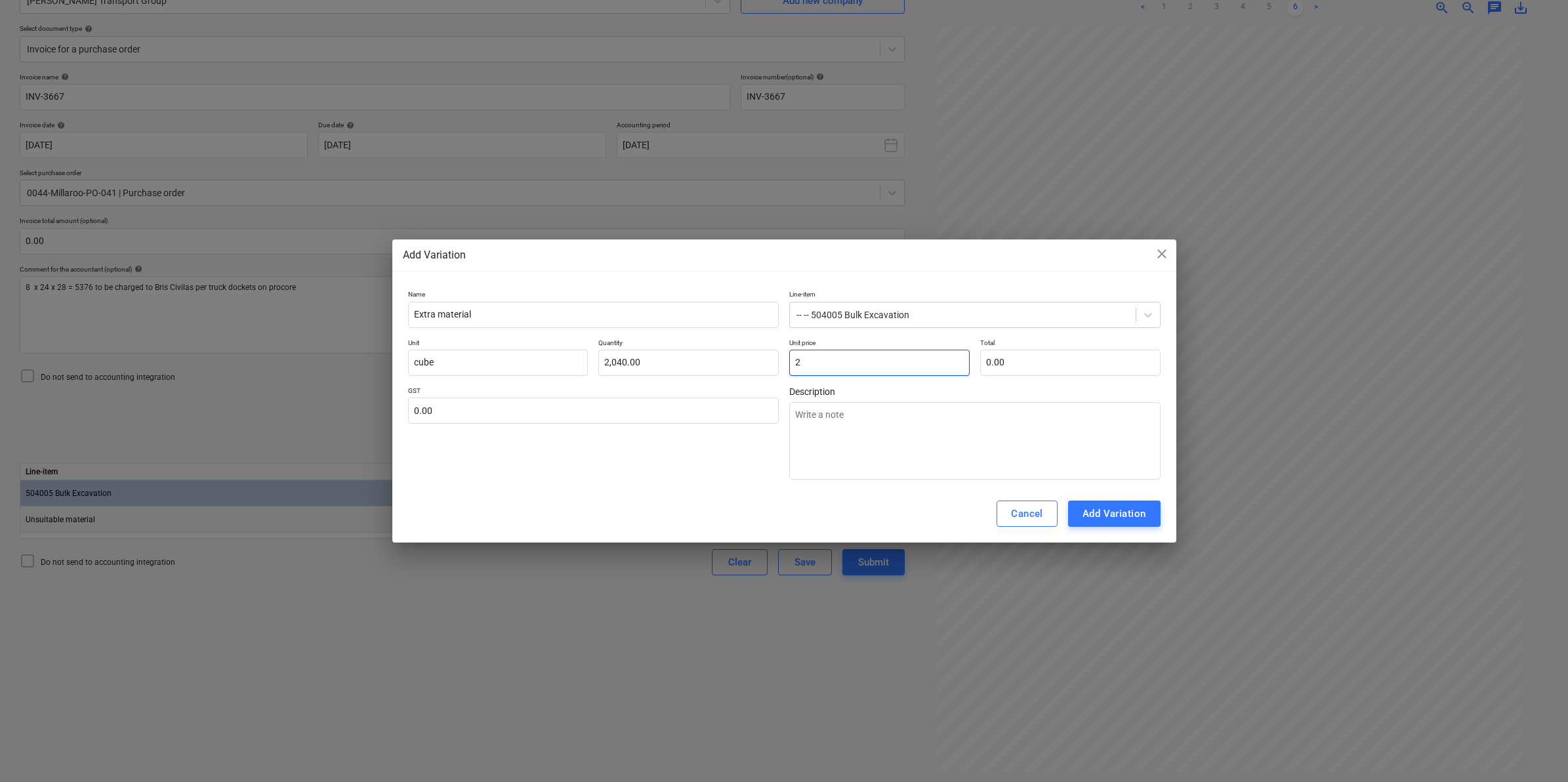
type input "4,080.00"
type input "28"
type textarea "x"
type input "57,120.00"
type input "28.00"
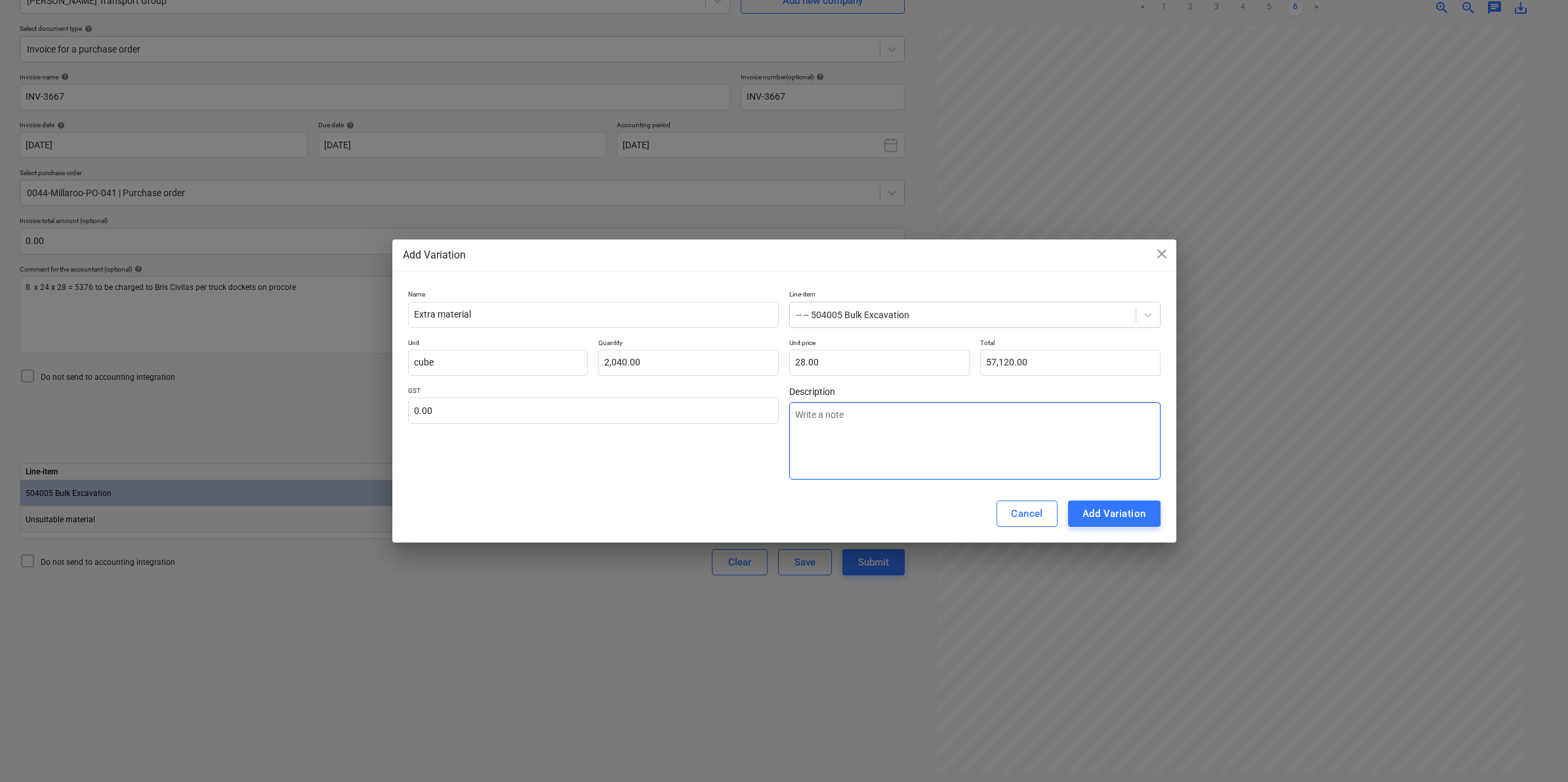
drag, startPoint x: 868, startPoint y: 440, endPoint x: 860, endPoint y: 434, distance: 10.0
click at [866, 438] on textarea at bounding box center [975, 441] width 372 height 78
click at [1093, 508] on div "Add Variation" at bounding box center [1114, 514] width 63 height 17
type textarea "x"
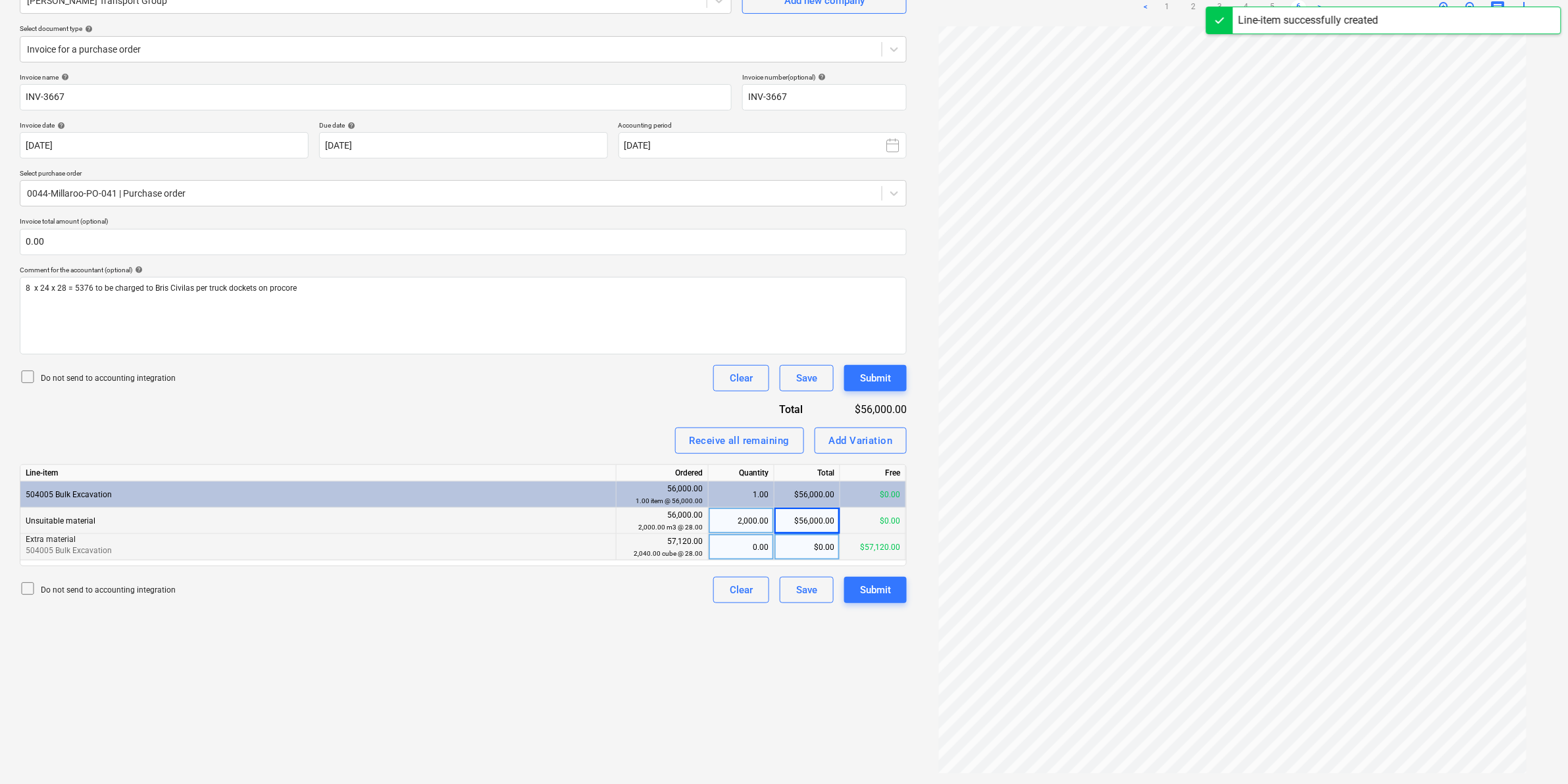
click at [733, 544] on div "0.00" at bounding box center [741, 548] width 55 height 27
type input "2040"
click at [522, 373] on div "Do not send to accounting integration Clear Save Submit" at bounding box center [463, 378] width 887 height 27
click at [350, 392] on div "Invoice name help INV-3667 Invoice number (optional) help INV-3667 Invoice date…" at bounding box center [463, 338] width 887 height 530
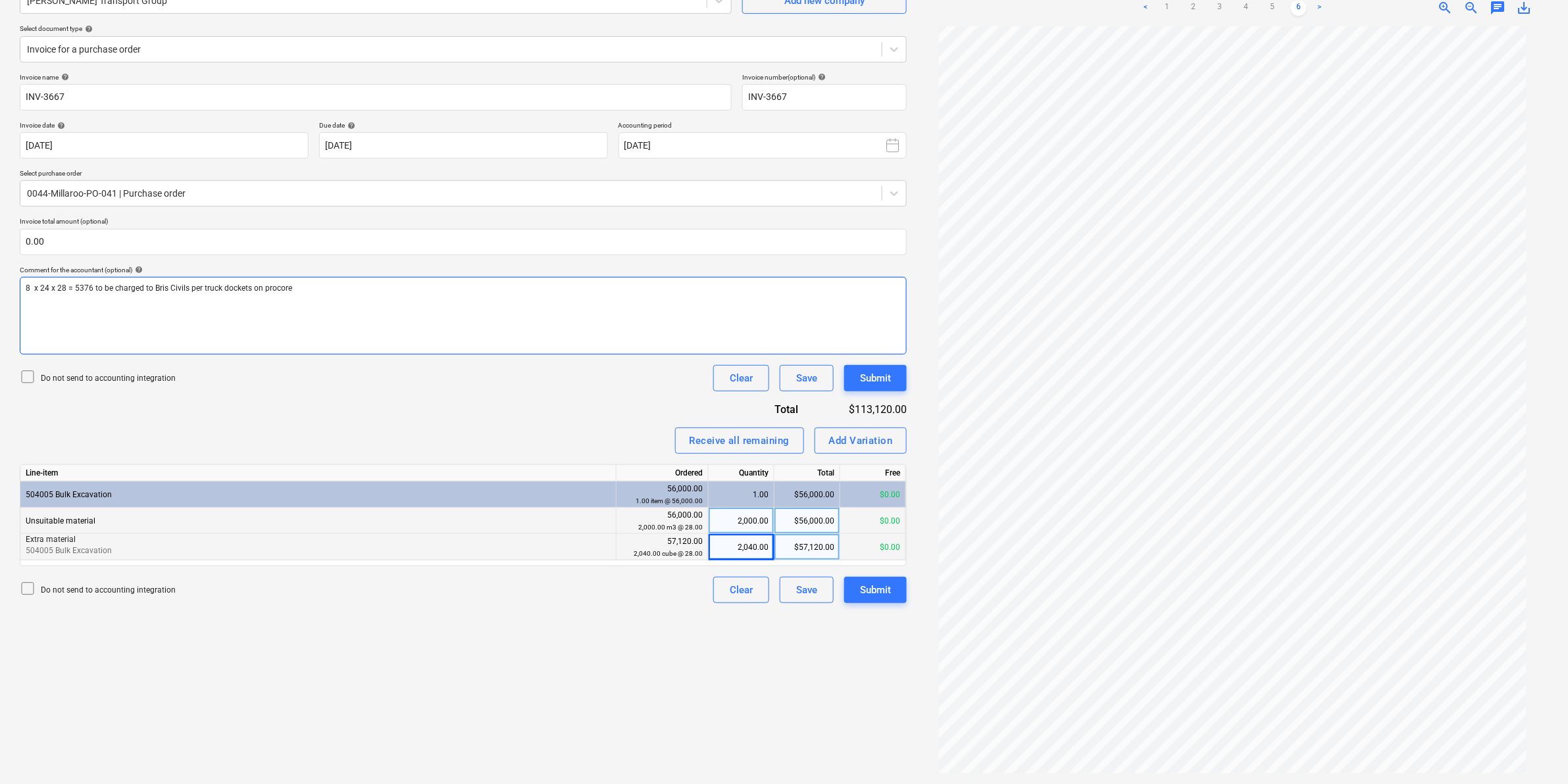
click at [189, 286] on span "8 x 24 x 28 = 5376 to be charged to Bris Civils per truck dockets on procore" at bounding box center [159, 288] width 266 height 9
click at [413, 231] on input "text" at bounding box center [463, 242] width 887 height 27
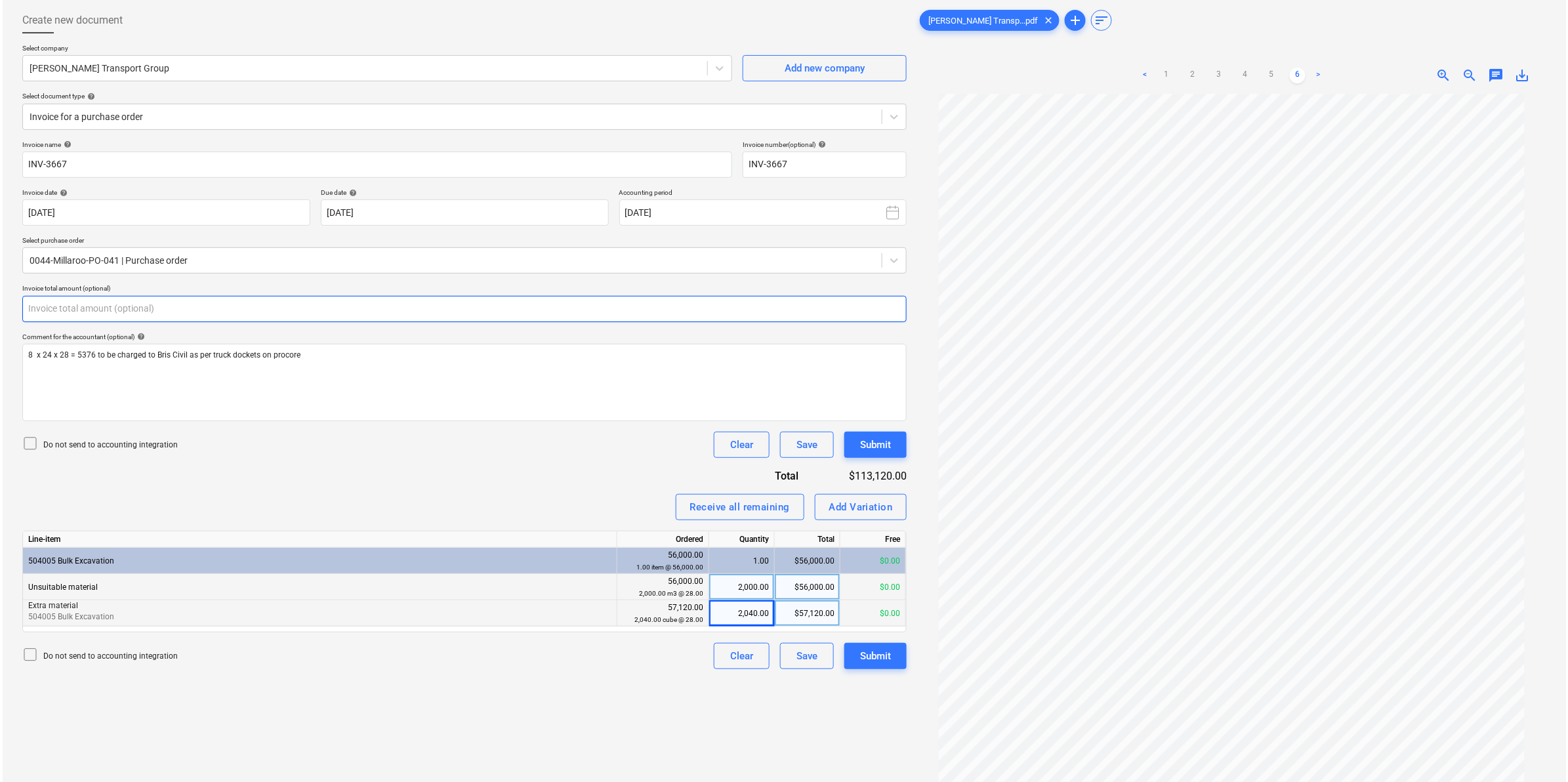
scroll to position [0, 0]
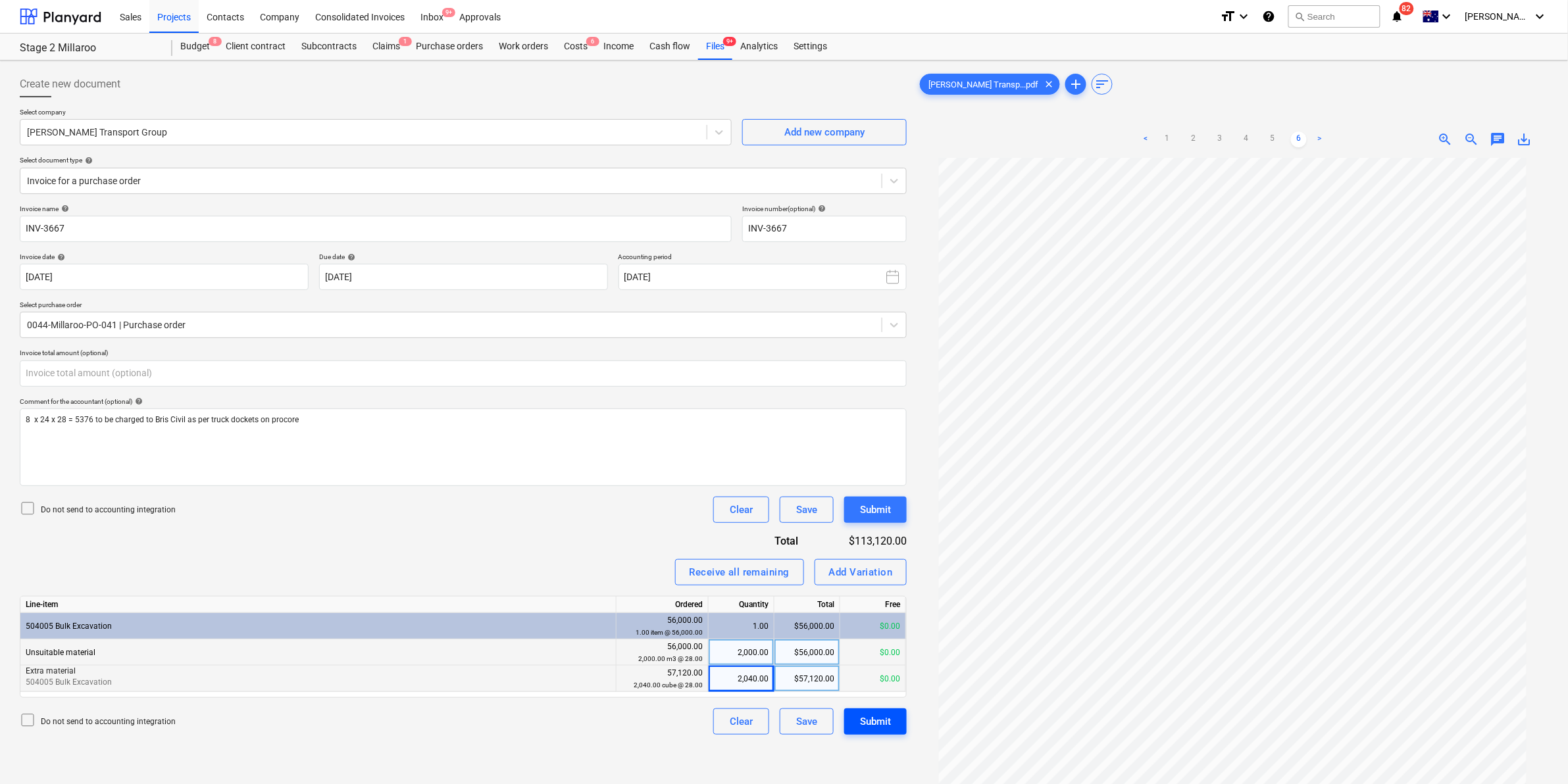
type input "0.00"
click at [872, 721] on div "Submit" at bounding box center [876, 721] width 31 height 17
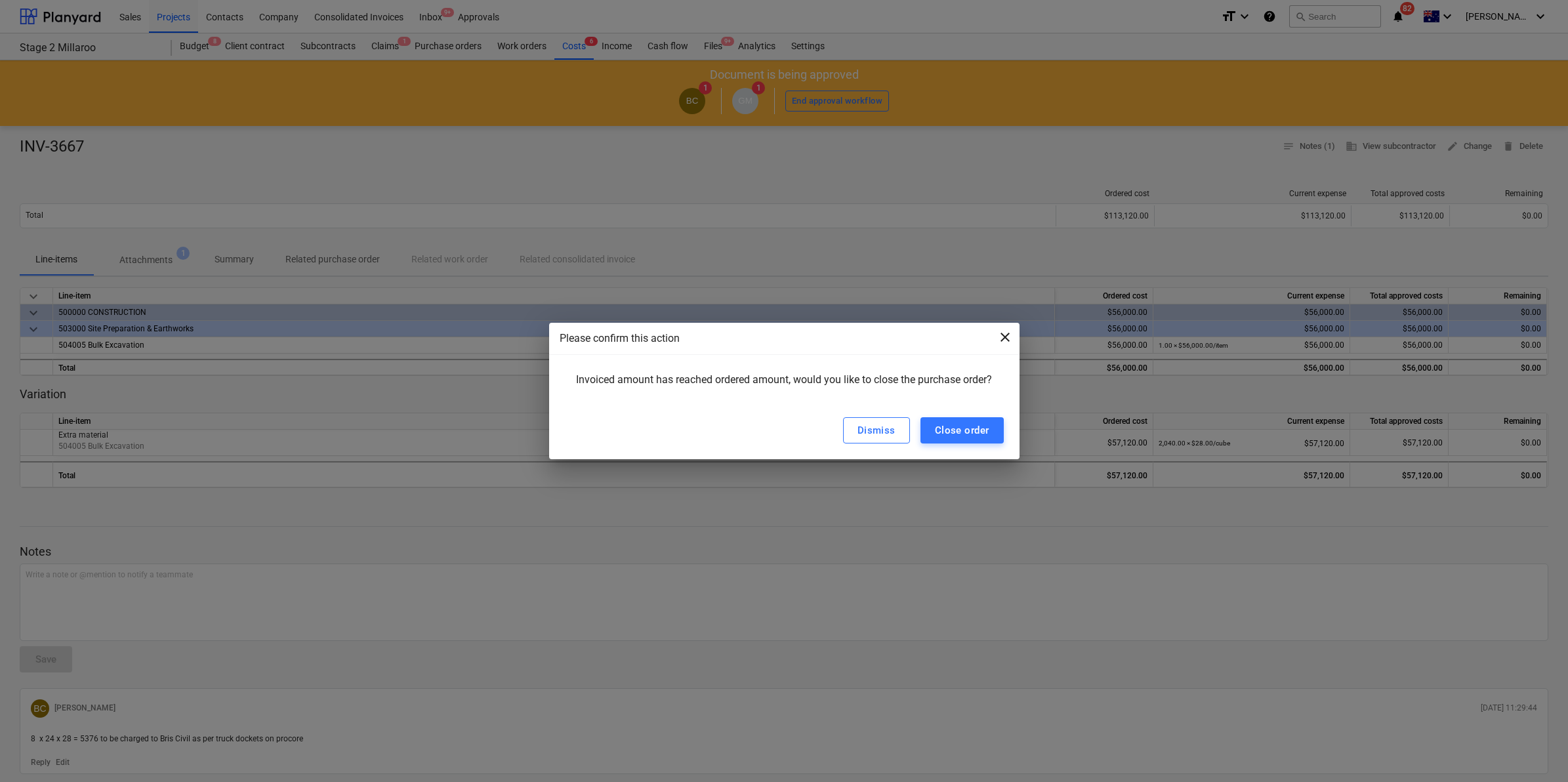
click at [1002, 332] on span "close" at bounding box center [1005, 338] width 15 height 15
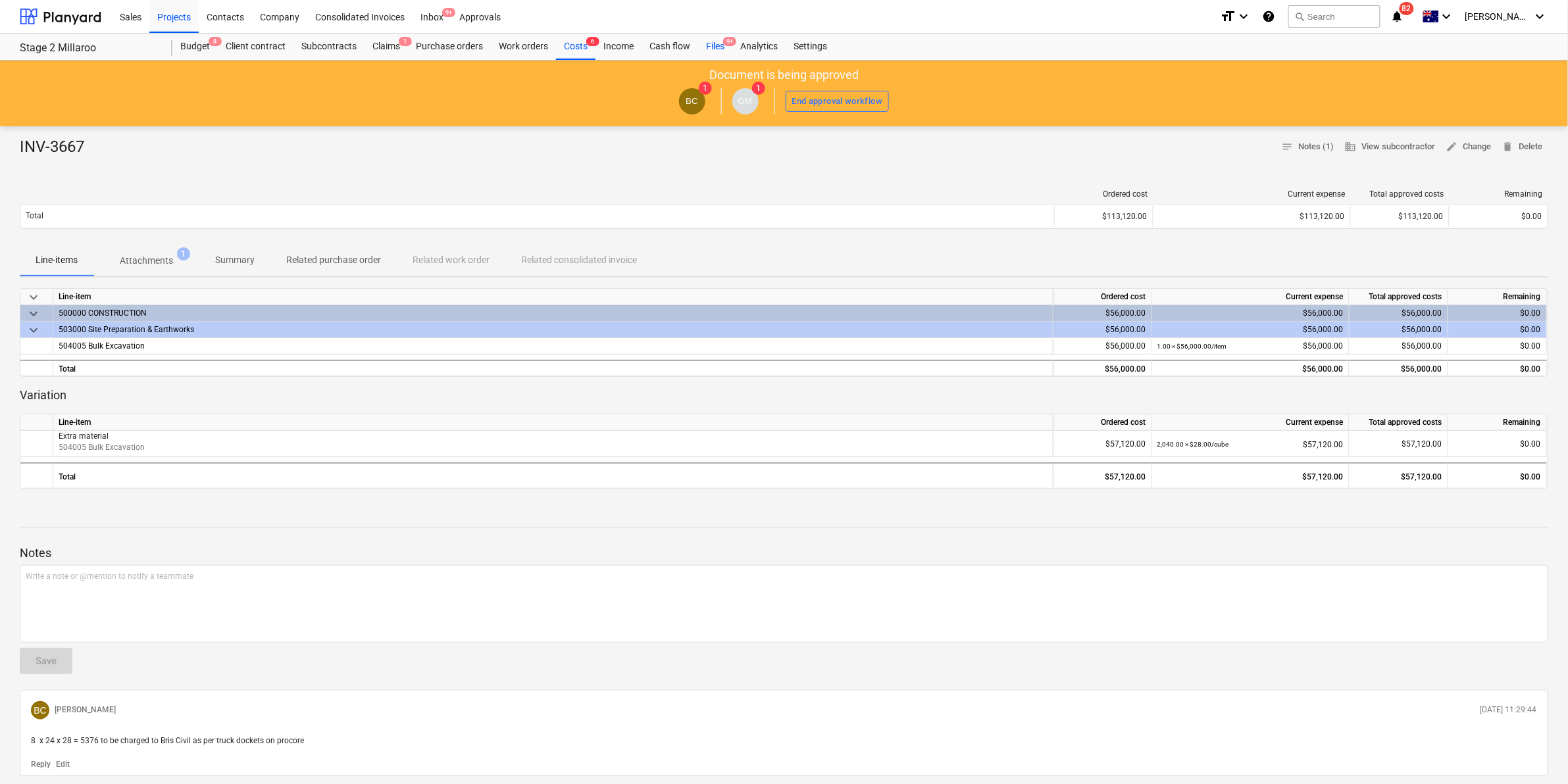
click at [716, 41] on div "Files 9+" at bounding box center [715, 46] width 34 height 27
